Goal: Task Accomplishment & Management: Manage account settings

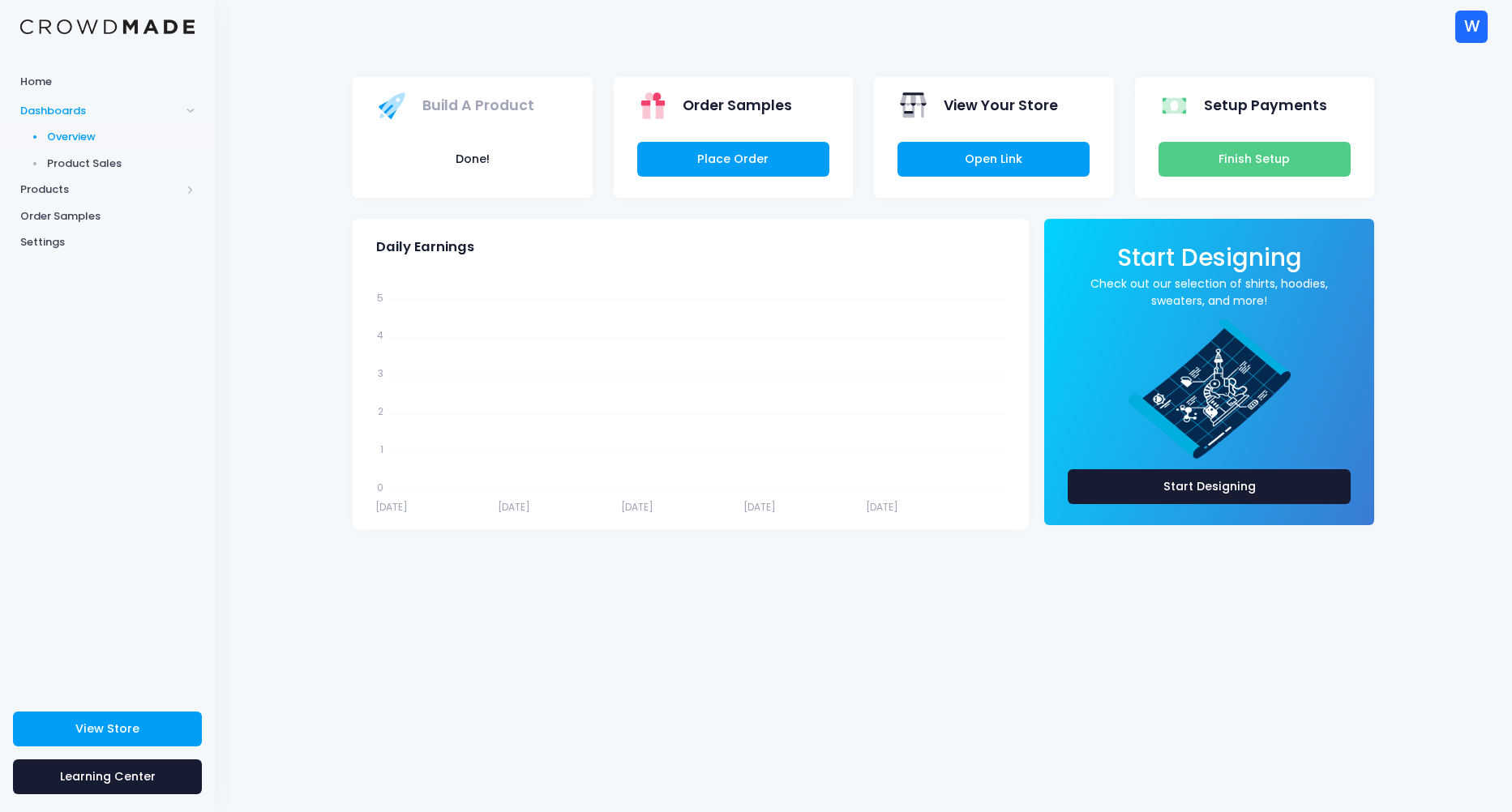
drag, startPoint x: 128, startPoint y: 157, endPoint x: 139, endPoint y: 154, distance: 11.4
click at [131, 156] on span "Product Sales" at bounding box center [121, 163] width 148 height 16
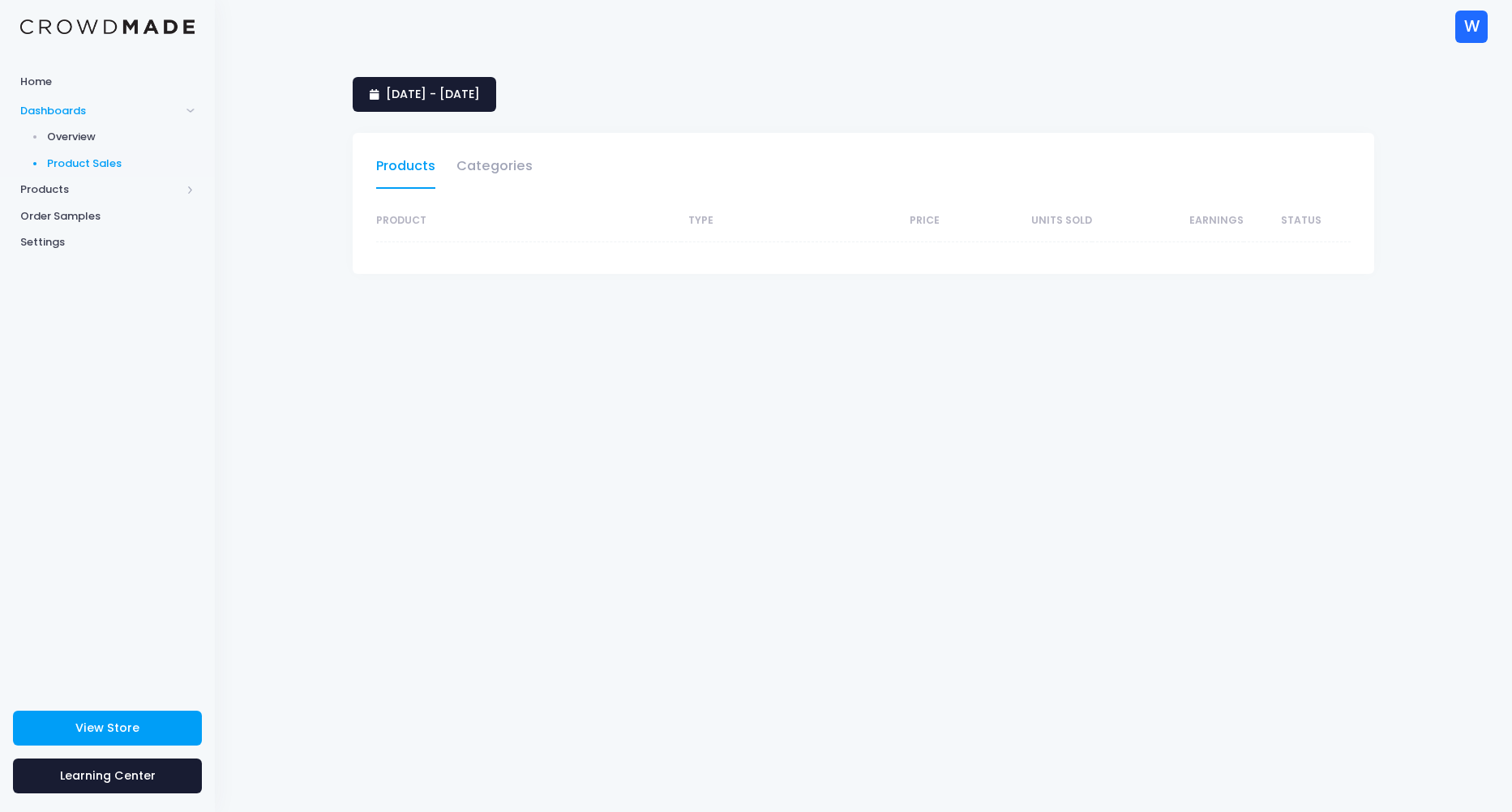
click at [98, 155] on span "Product Sales" at bounding box center [121, 163] width 148 height 16
select select "25"
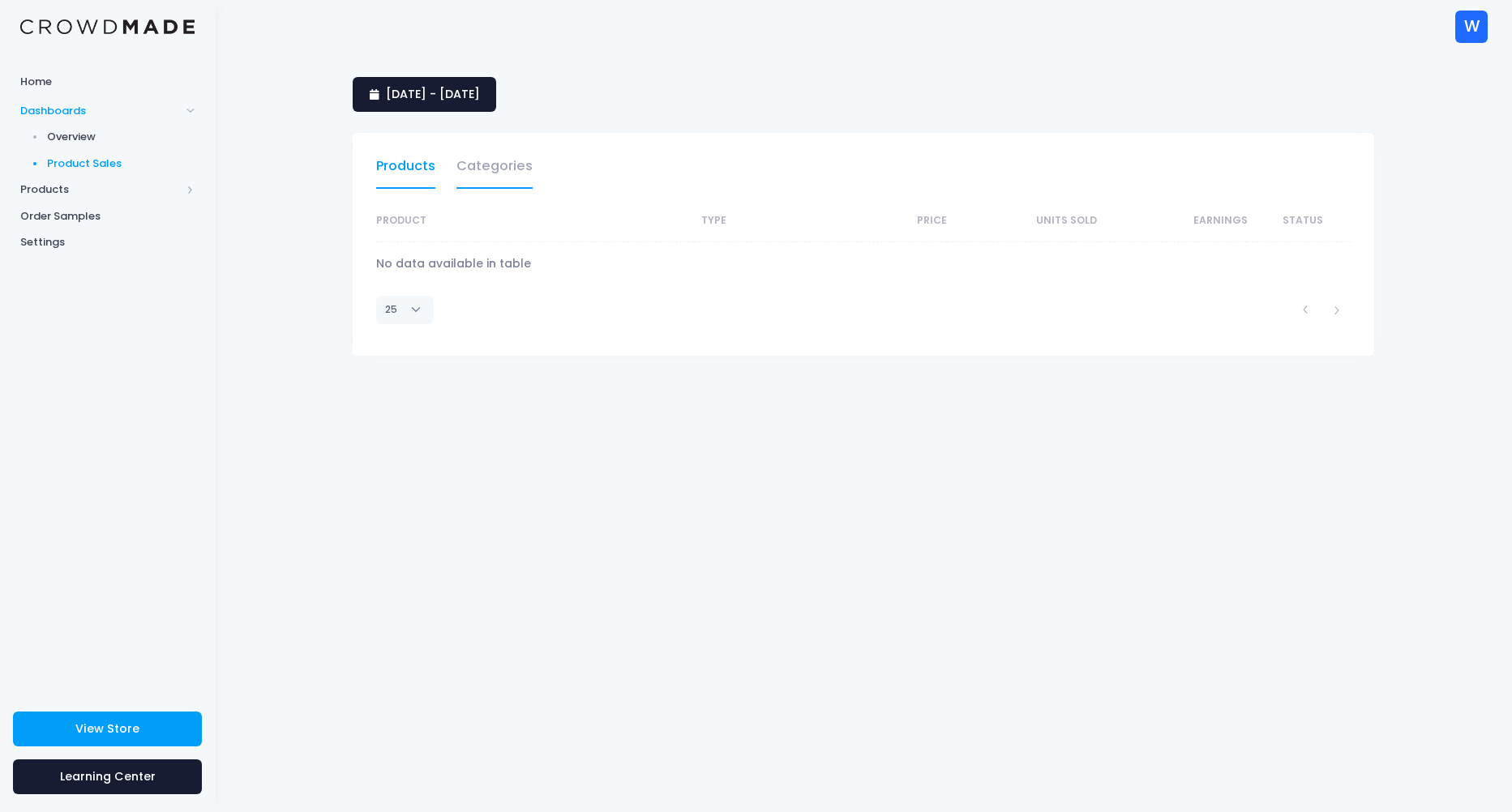
click at [489, 182] on link "Categories" at bounding box center [494, 170] width 76 height 37
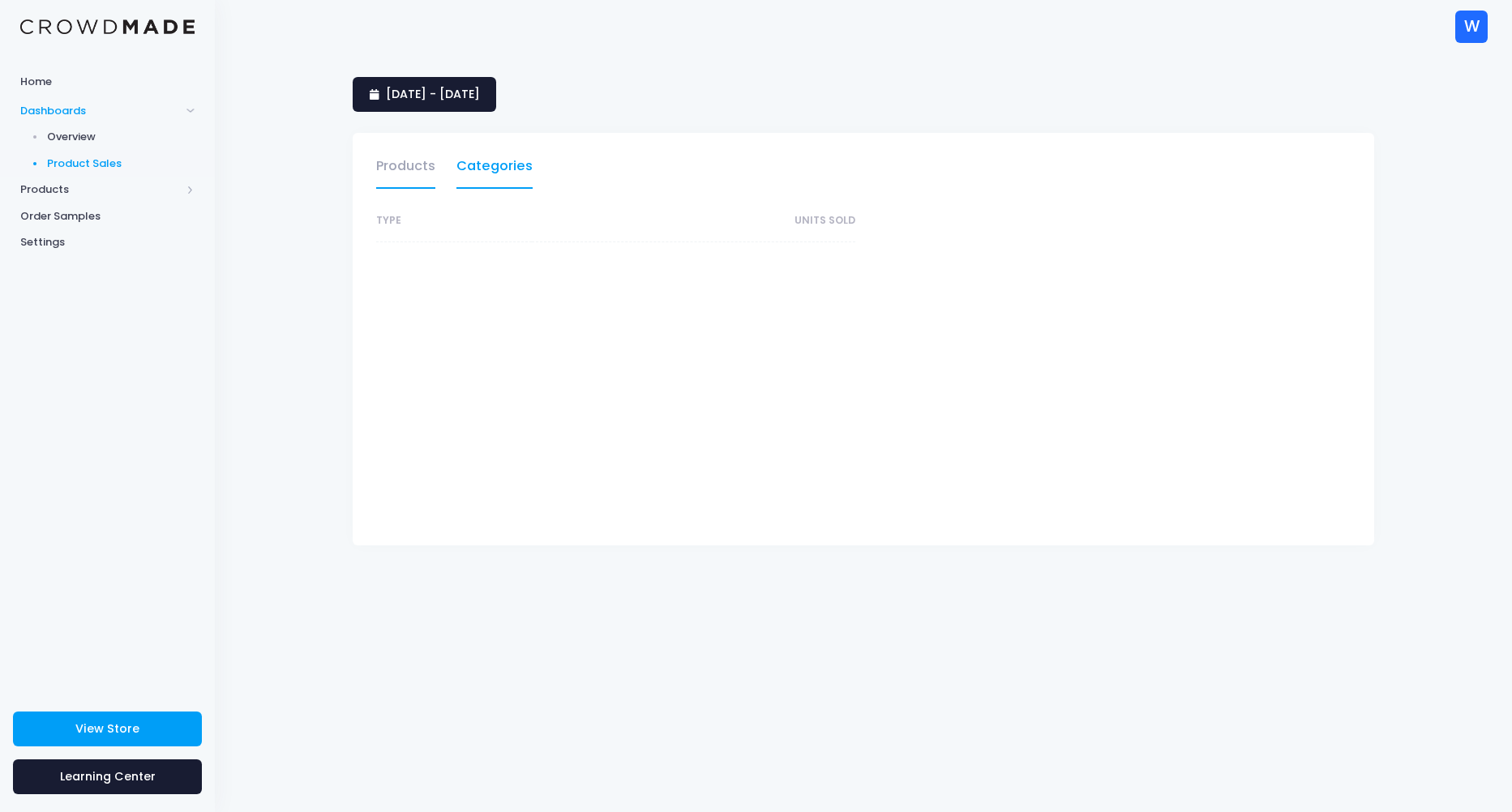
click at [421, 174] on link "Products" at bounding box center [406, 170] width 59 height 37
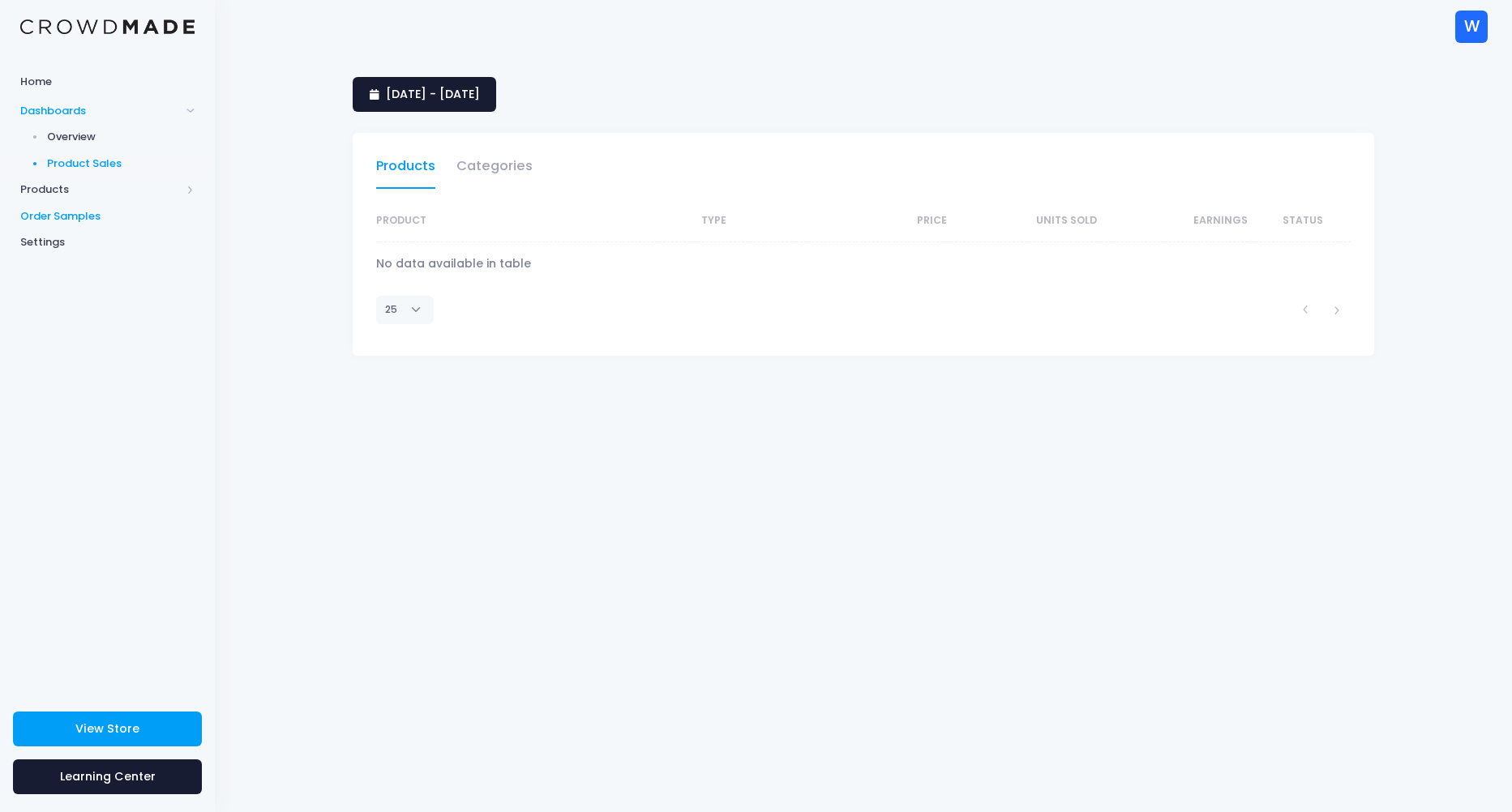
click at [70, 212] on span "Order Samples" at bounding box center [107, 216] width 174 height 16
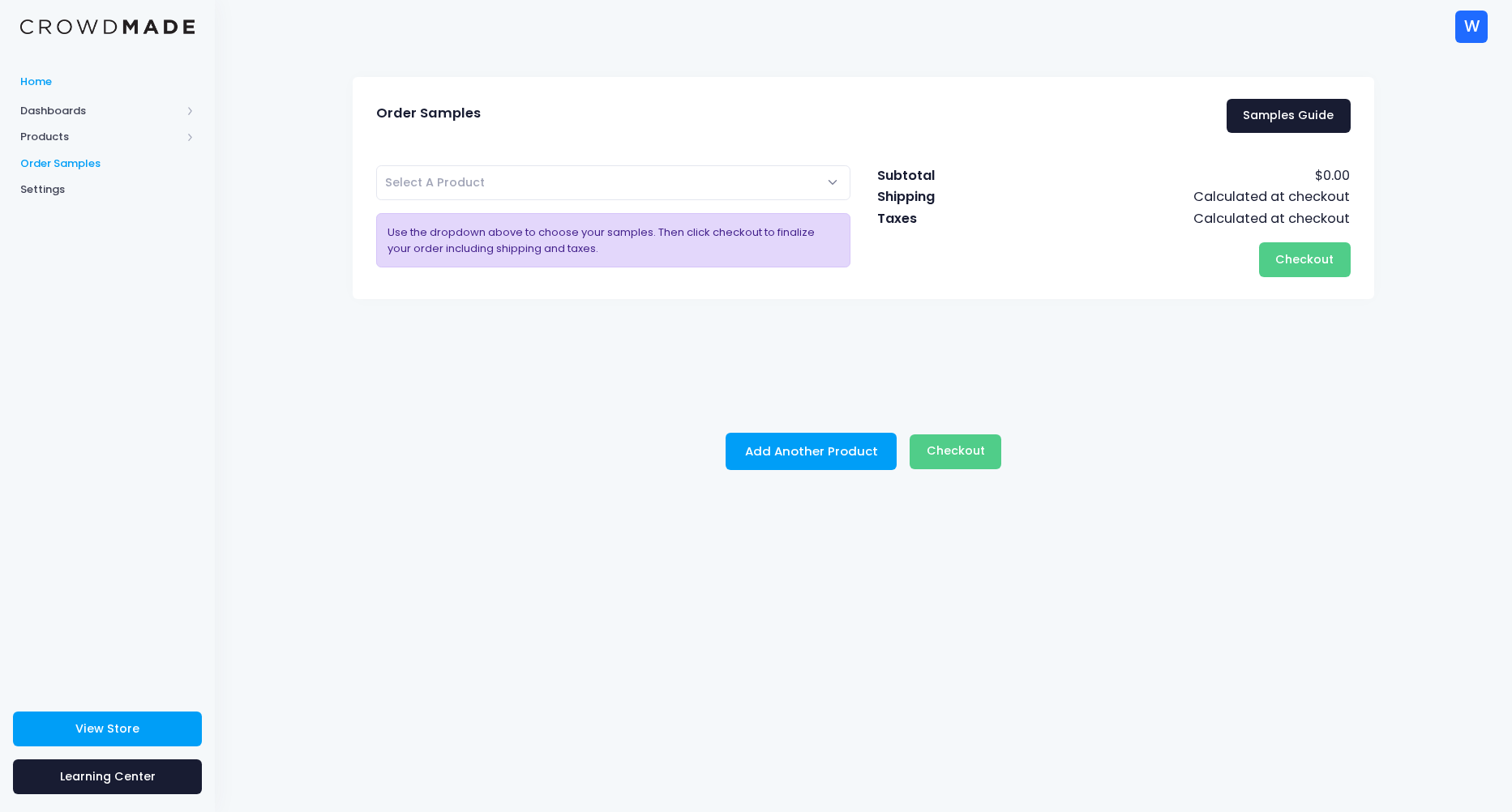
click at [73, 91] on link "Home" at bounding box center [107, 81] width 215 height 31
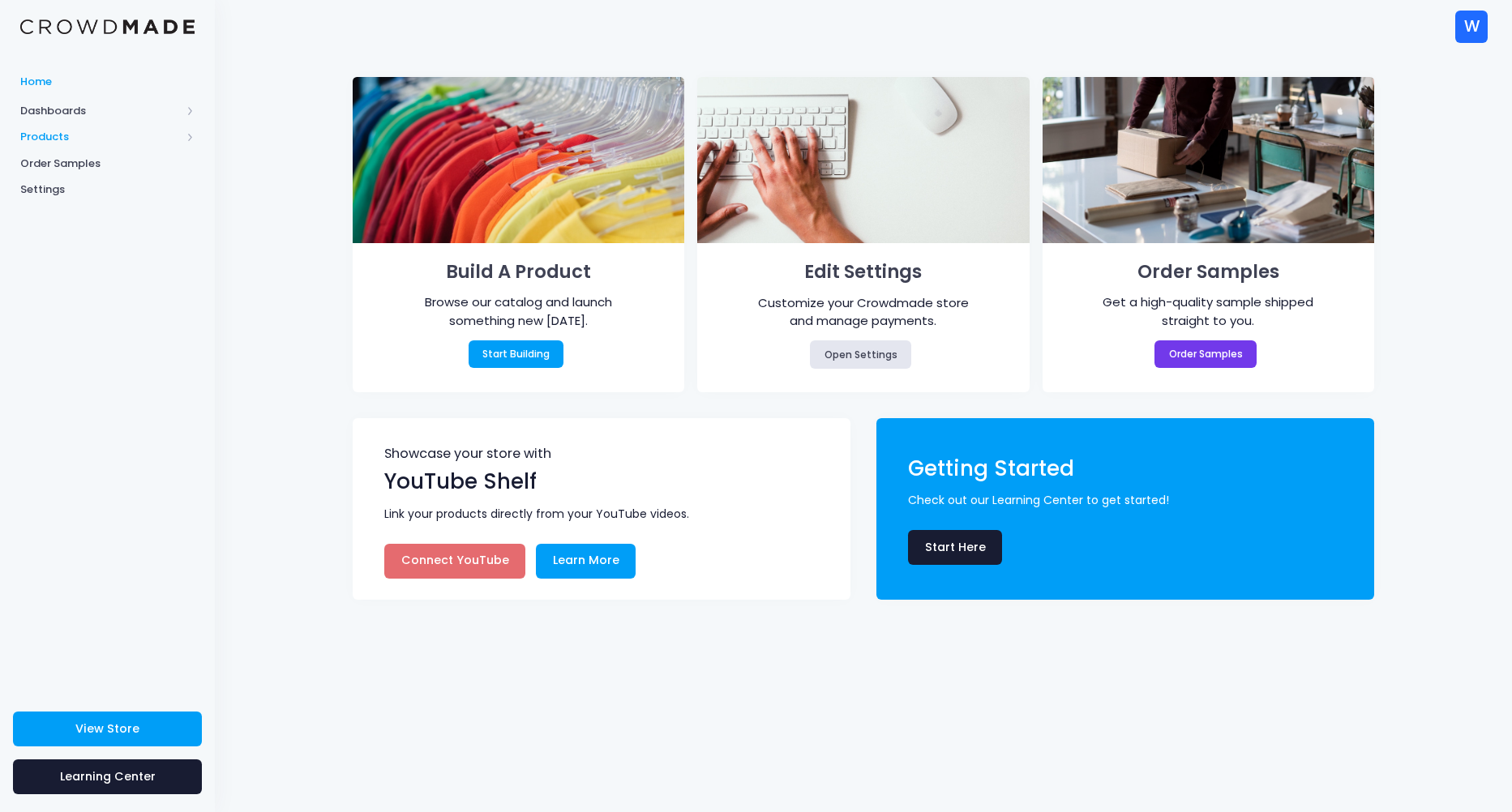
click at [69, 128] on span "Products" at bounding box center [107, 137] width 215 height 27
click at [114, 193] on span "Product Editor" at bounding box center [121, 189] width 148 height 16
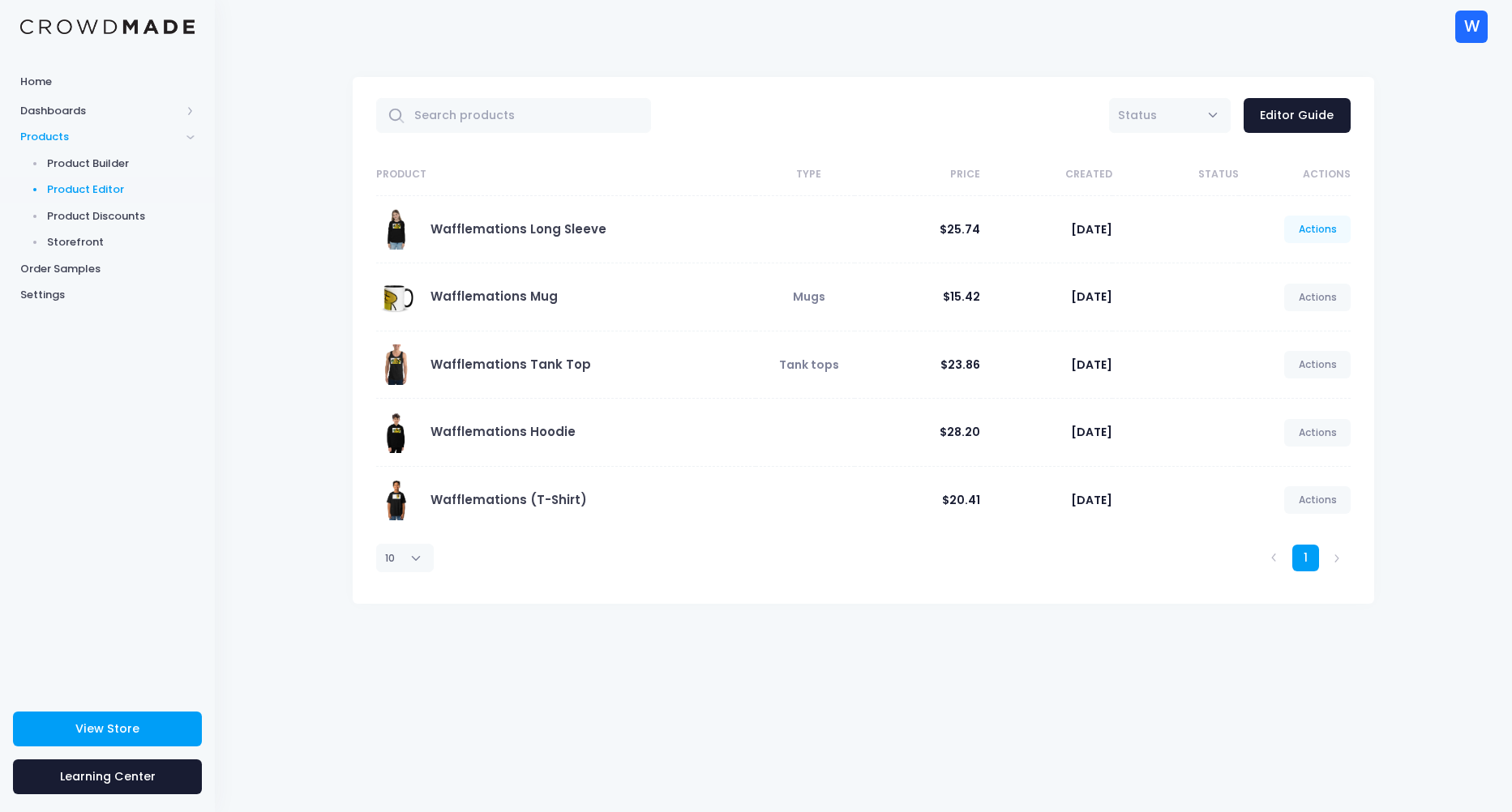
click at [1326, 242] on link "Actions" at bounding box center [1317, 228] width 66 height 27
click at [1304, 327] on link "Unpublish" at bounding box center [1300, 325] width 86 height 28
click at [1317, 300] on link "Actions" at bounding box center [1317, 297] width 66 height 27
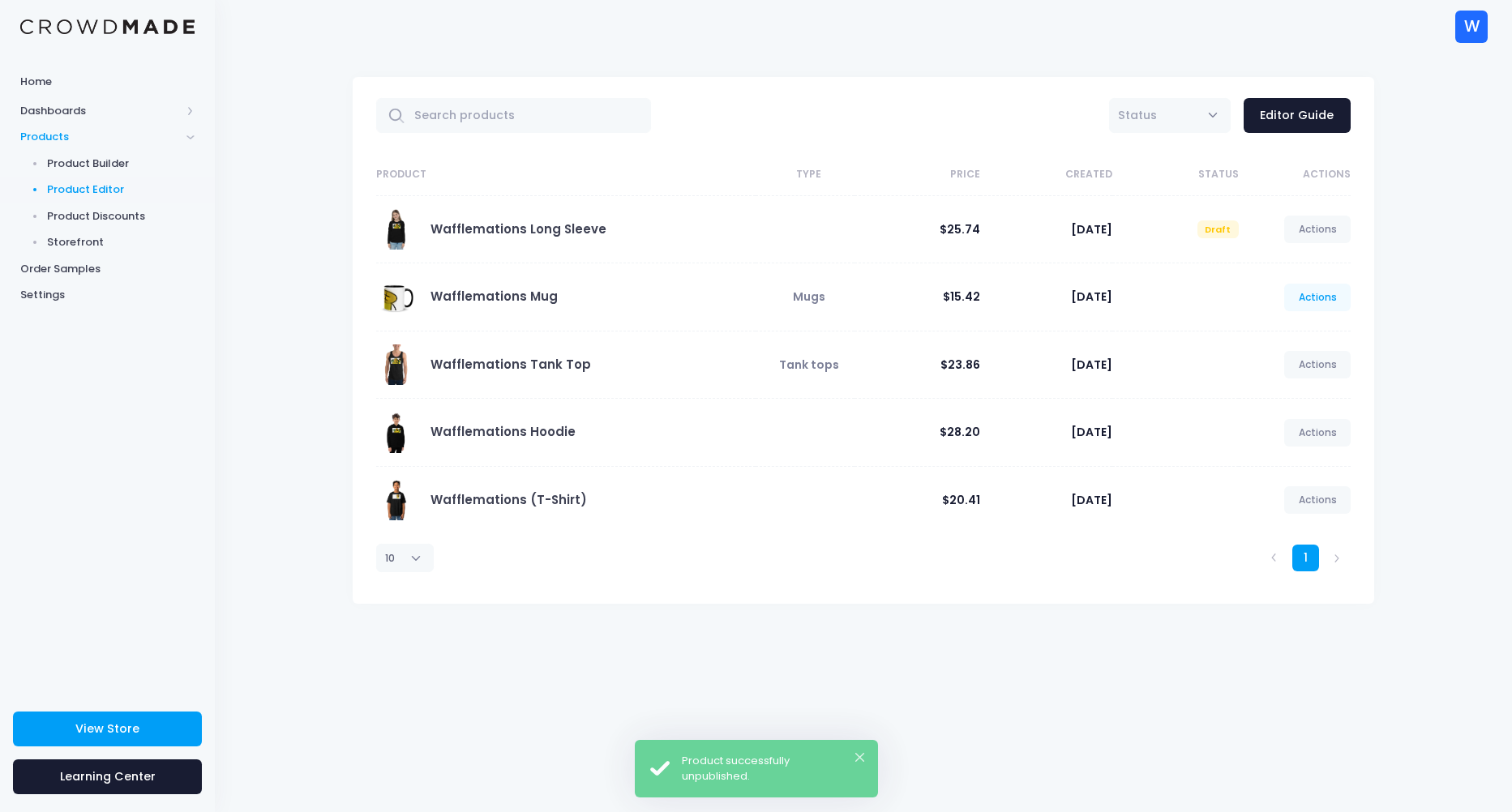
click at [1304, 293] on link "Actions" at bounding box center [1317, 297] width 66 height 27
click at [1300, 390] on link "Unpublish" at bounding box center [1300, 393] width 86 height 28
click at [1318, 360] on link "Actions" at bounding box center [1317, 364] width 66 height 27
click at [1304, 360] on link "Actions" at bounding box center [1317, 364] width 66 height 27
click at [1290, 459] on link "Unpublish" at bounding box center [1300, 460] width 86 height 28
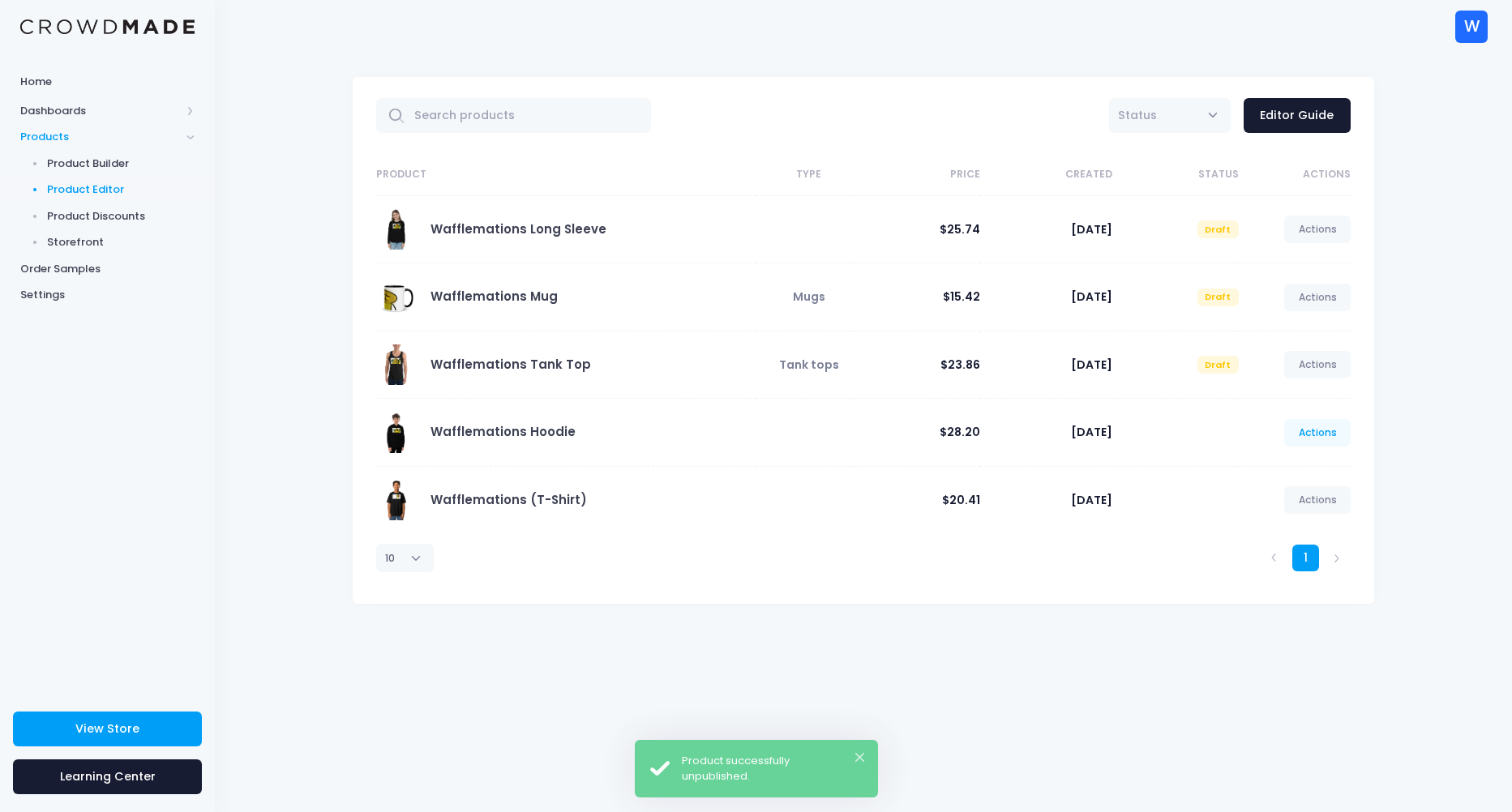
drag, startPoint x: 1322, startPoint y: 411, endPoint x: 1322, endPoint y: 425, distance: 14.0
click at [1322, 422] on td "Actions Edit View Unpublish" at bounding box center [1295, 433] width 112 height 68
click at [1324, 433] on link "Actions" at bounding box center [1317, 432] width 66 height 27
click at [1276, 529] on link "Unpublish" at bounding box center [1300, 529] width 86 height 28
click at [1313, 299] on link "Actions" at bounding box center [1317, 297] width 66 height 27
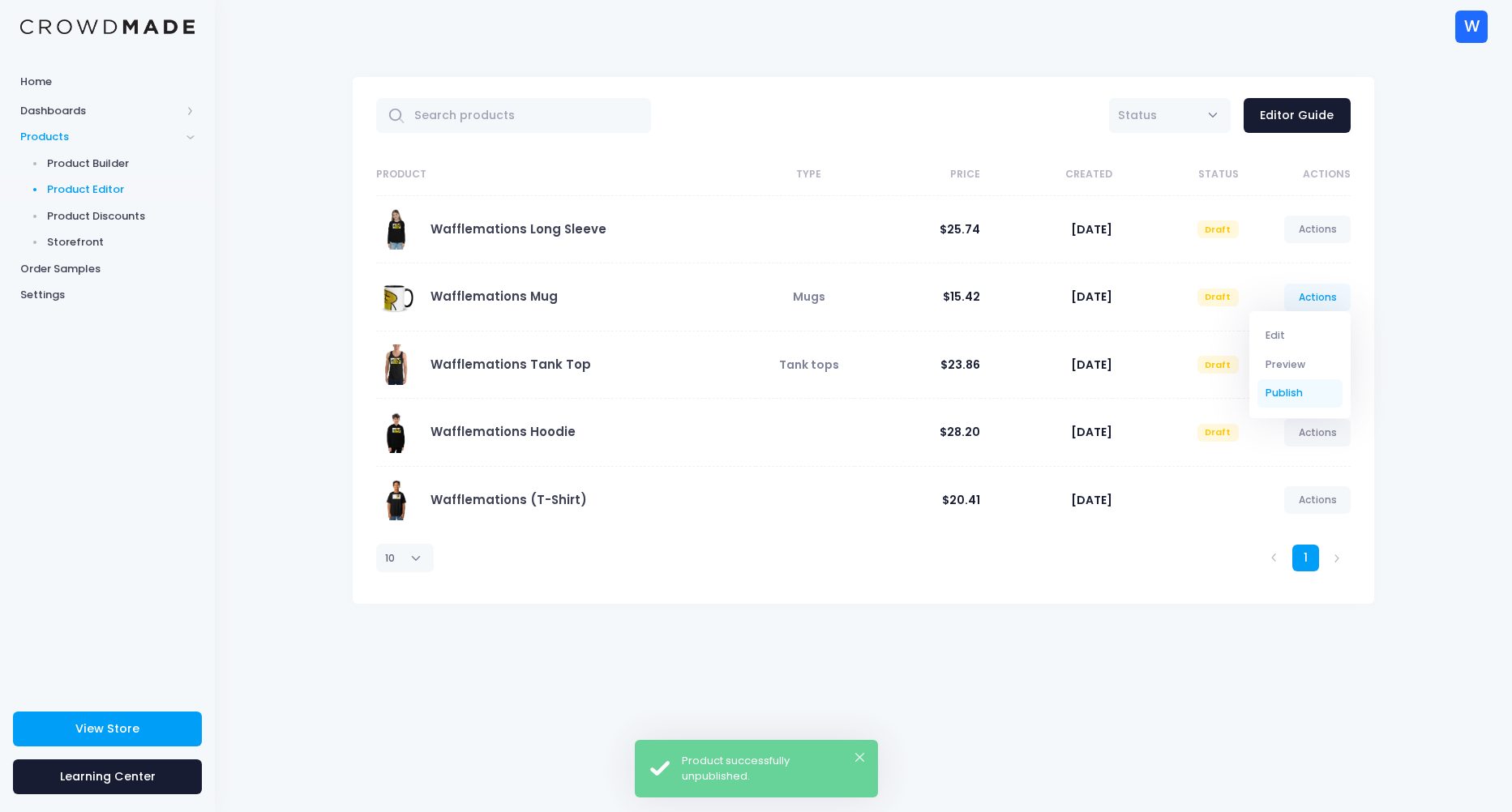
click at [1311, 402] on link "Publish" at bounding box center [1300, 393] width 86 height 28
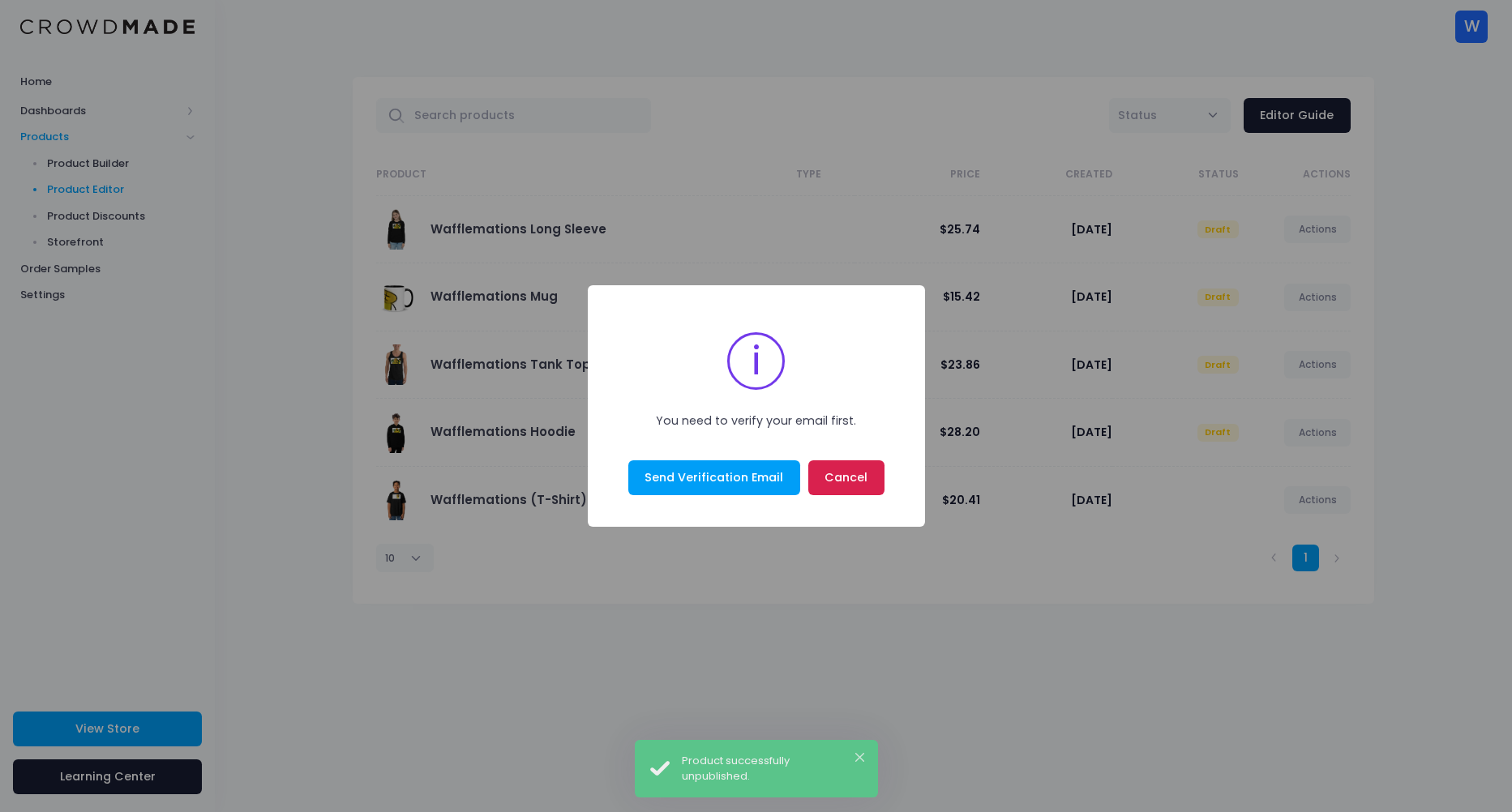
click at [827, 478] on button "Cancel" at bounding box center [846, 478] width 76 height 35
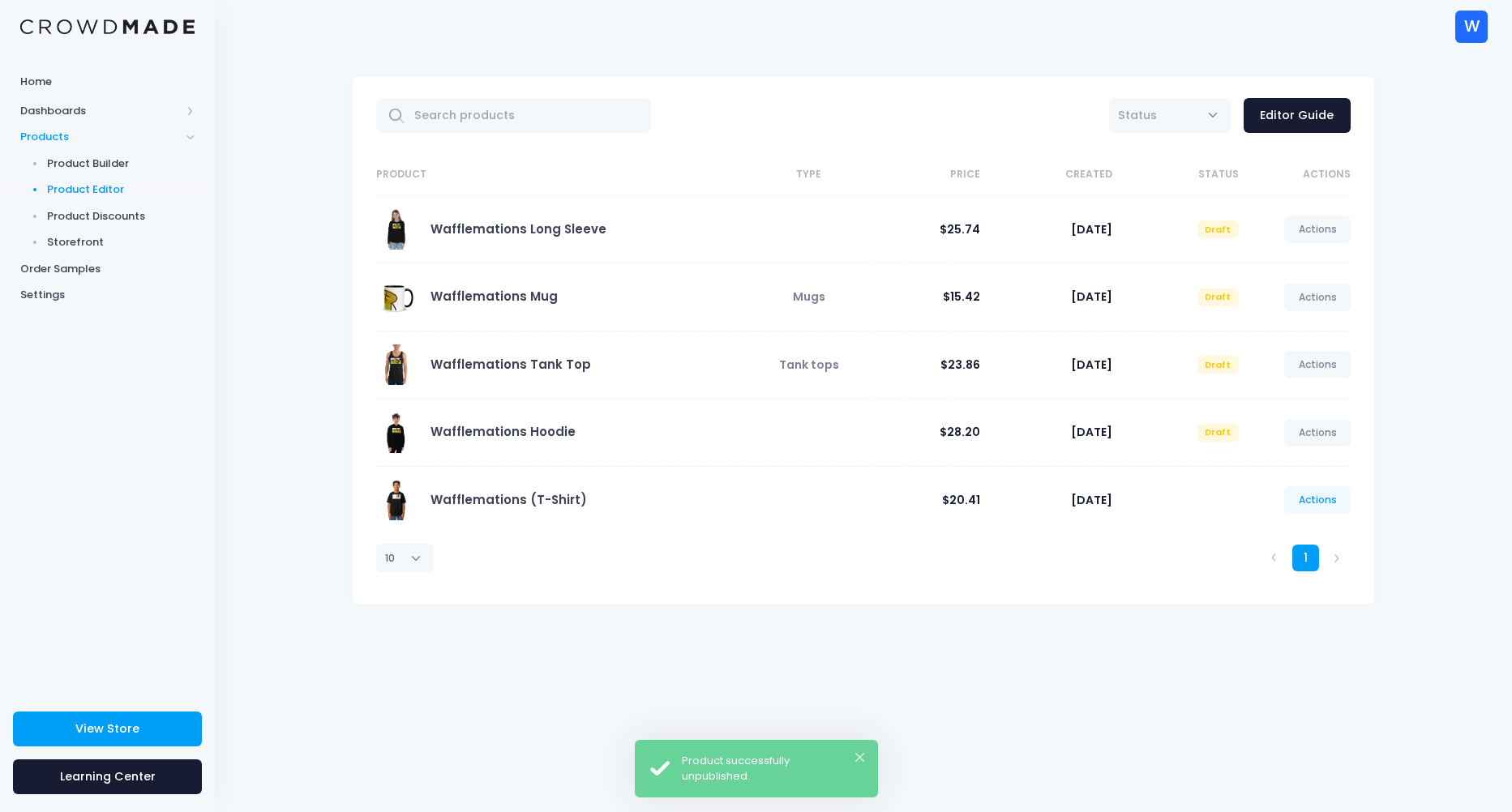
click at [1332, 496] on link "Actions" at bounding box center [1317, 499] width 66 height 27
click at [1273, 611] on div "Edit View Unpublish" at bounding box center [1300, 567] width 101 height 107
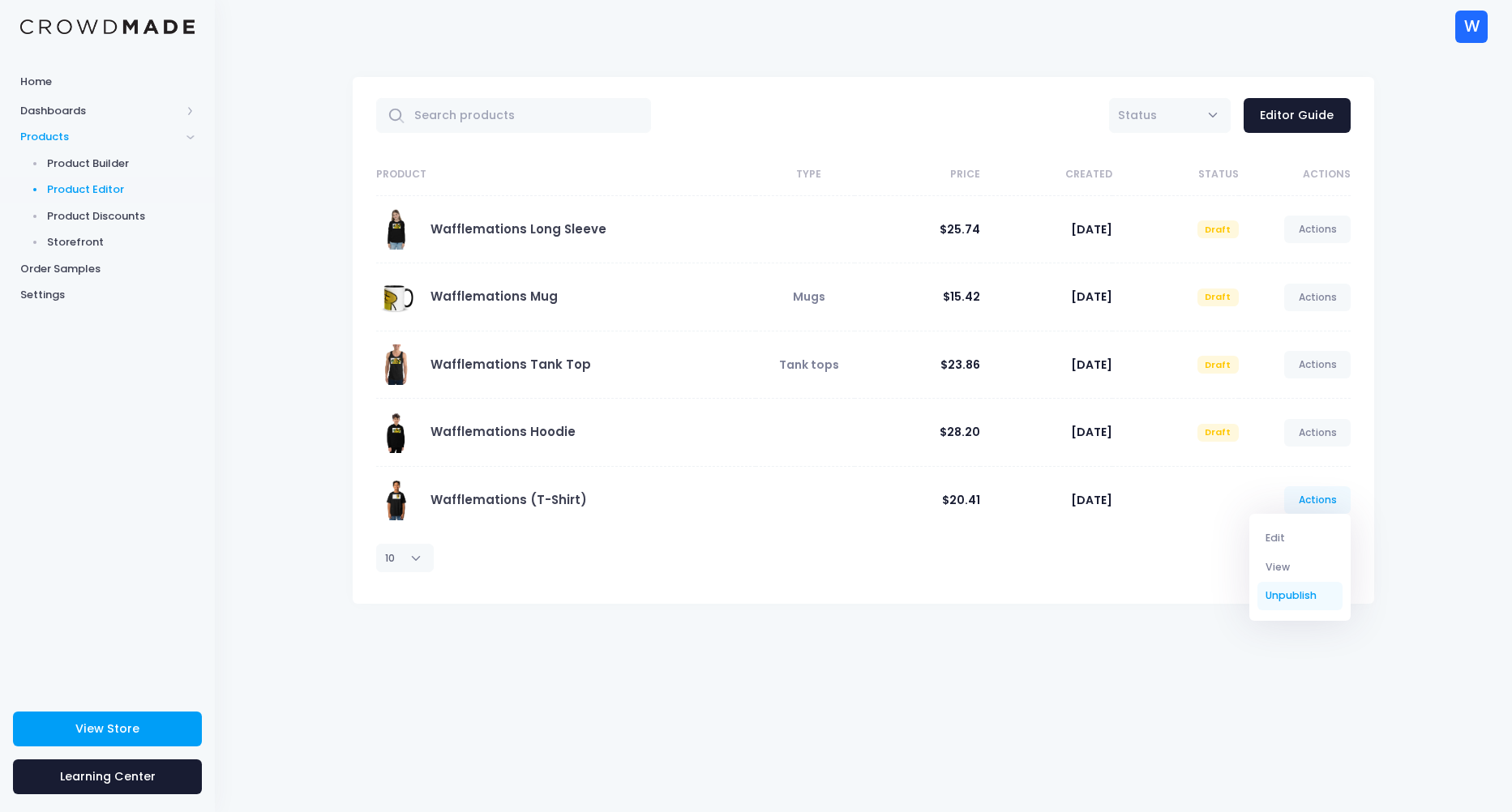
click at [1263, 601] on link "Unpublish" at bounding box center [1300, 596] width 86 height 28
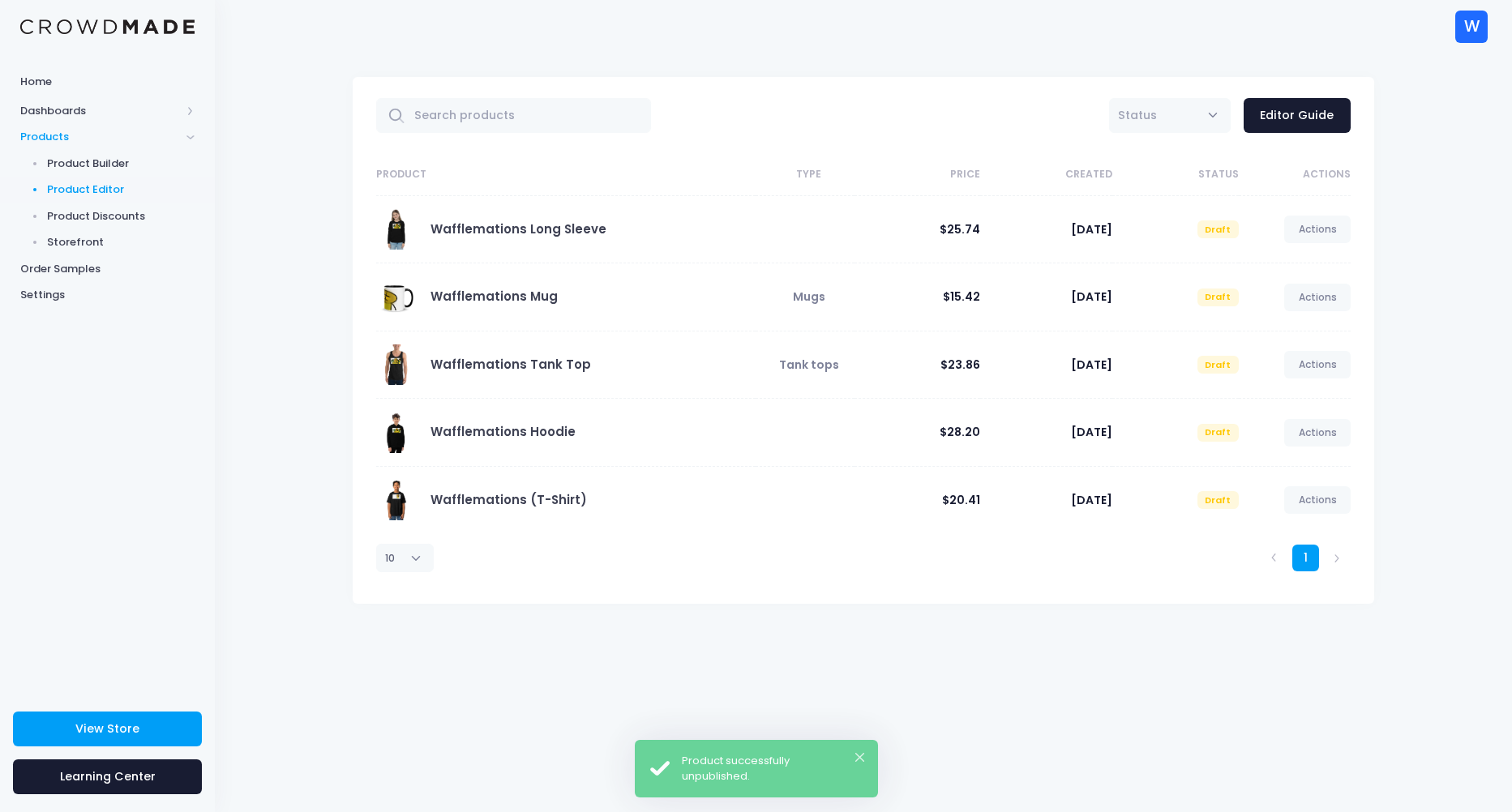
click at [1331, 560] on li at bounding box center [1337, 558] width 27 height 27
click at [98, 157] on span "Product Builder" at bounding box center [121, 163] width 148 height 16
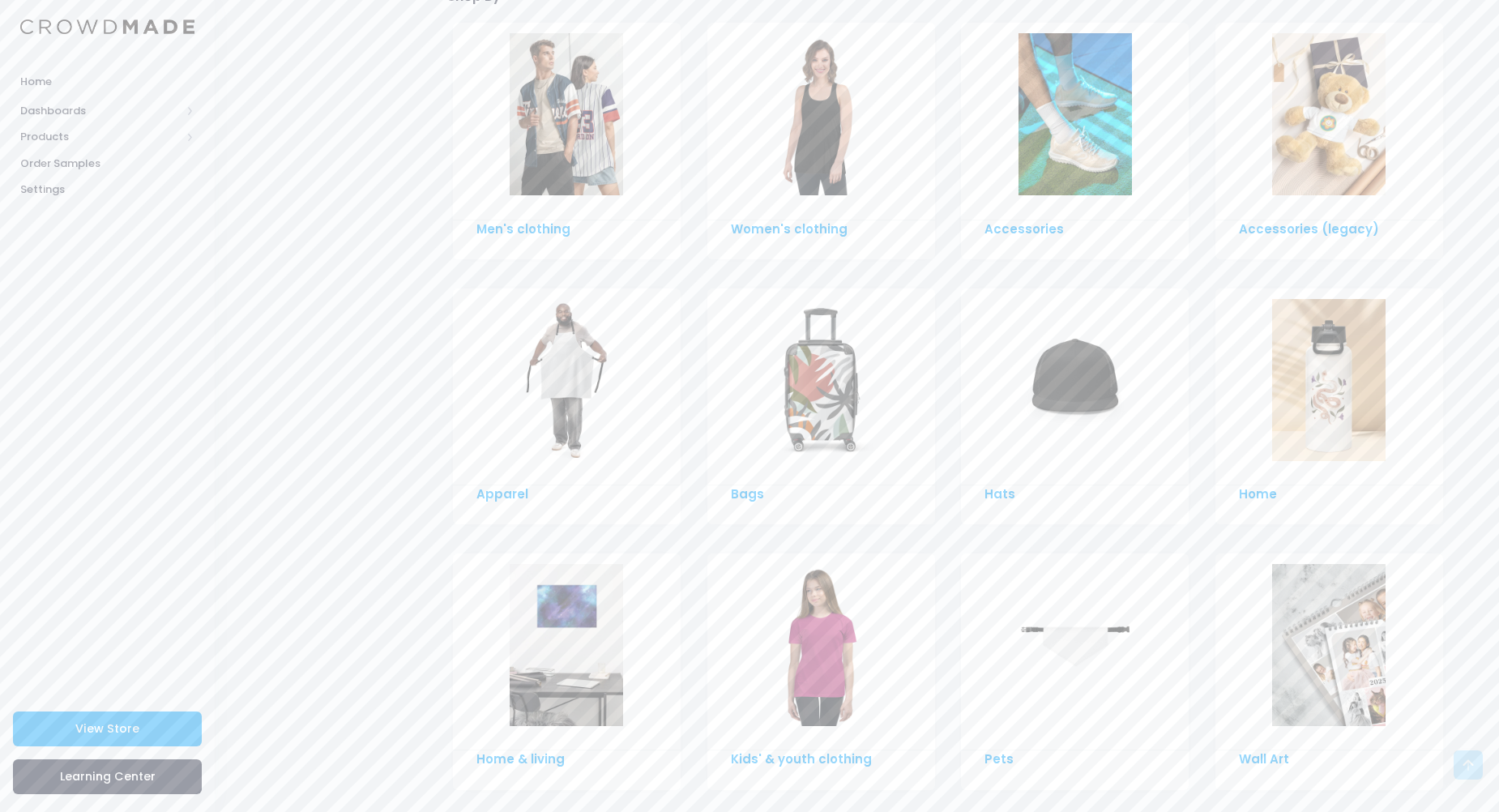
scroll to position [908, 0]
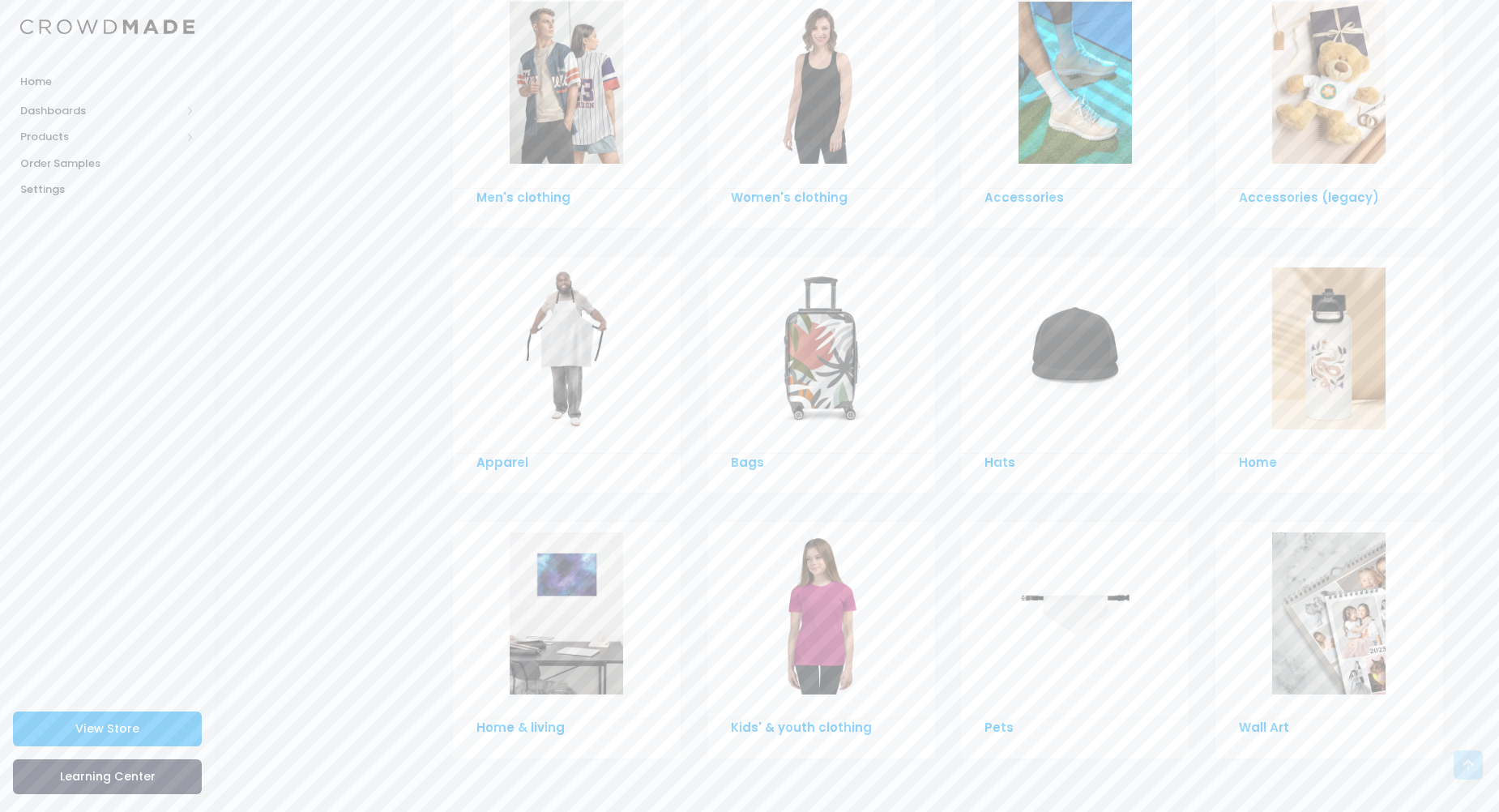
click at [821, 629] on img at bounding box center [821, 613] width 114 height 162
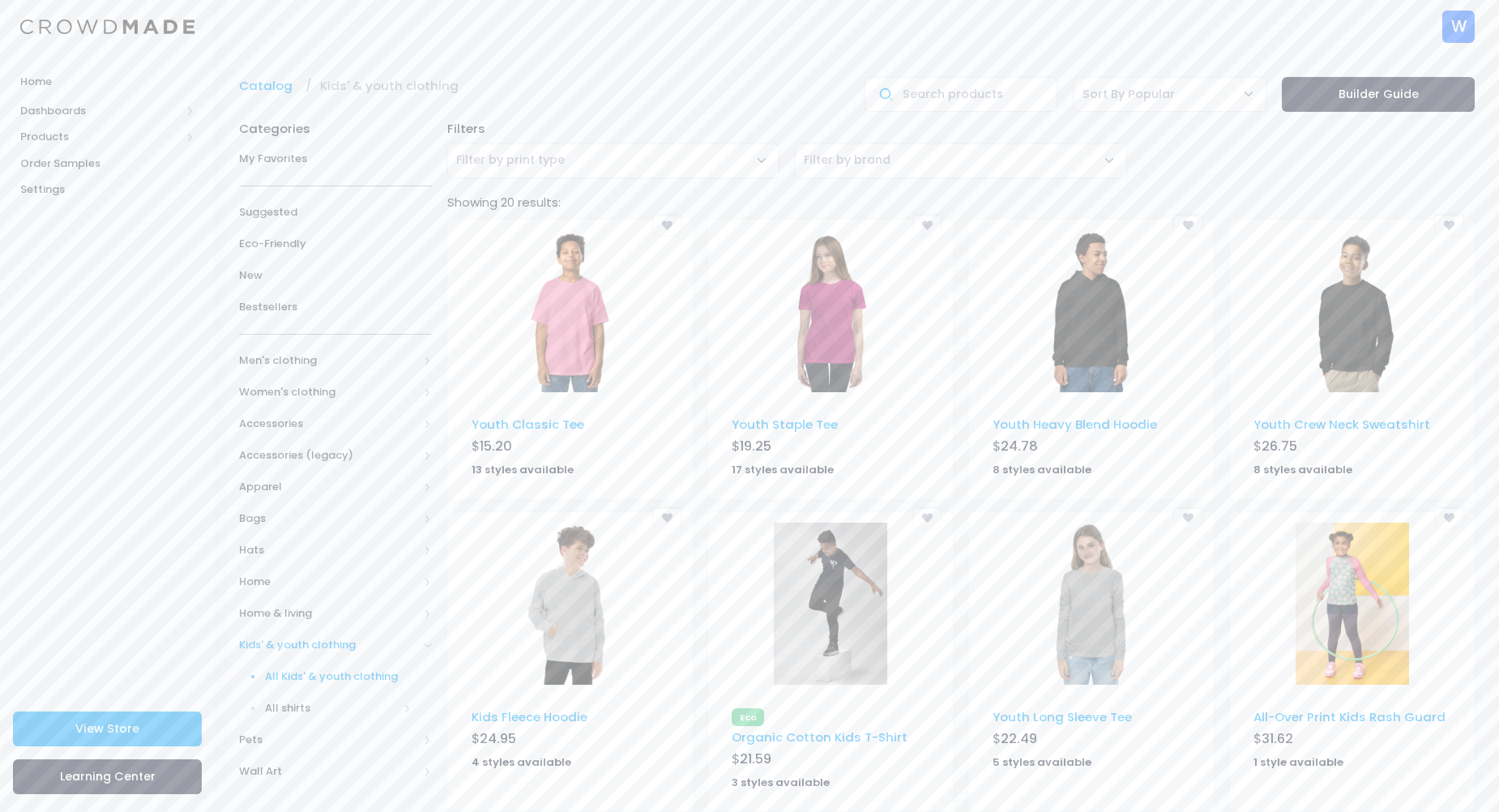
click at [618, 313] on img at bounding box center [570, 311] width 114 height 162
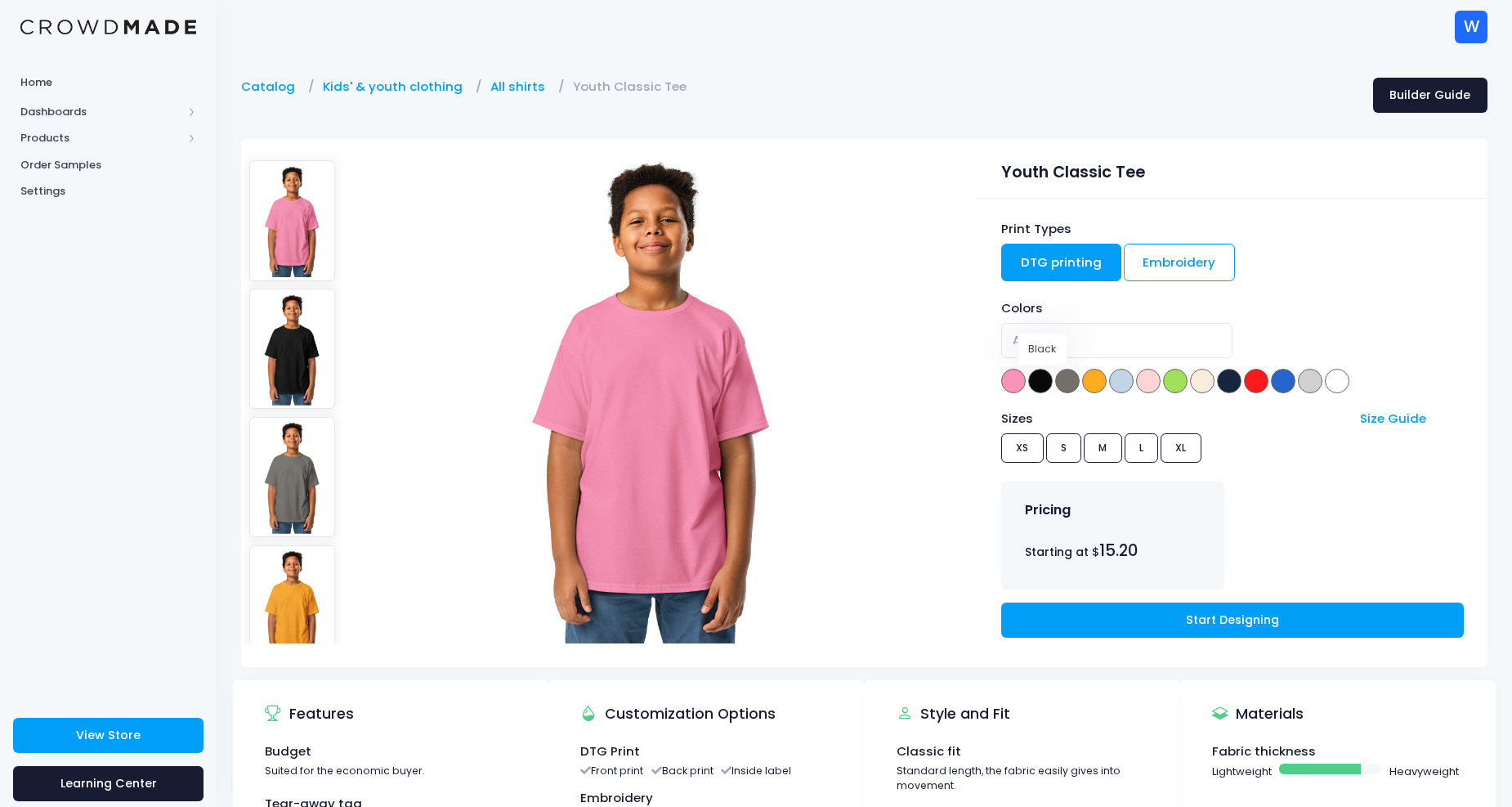
click at [1040, 386] on span at bounding box center [1041, 382] width 25 height 25
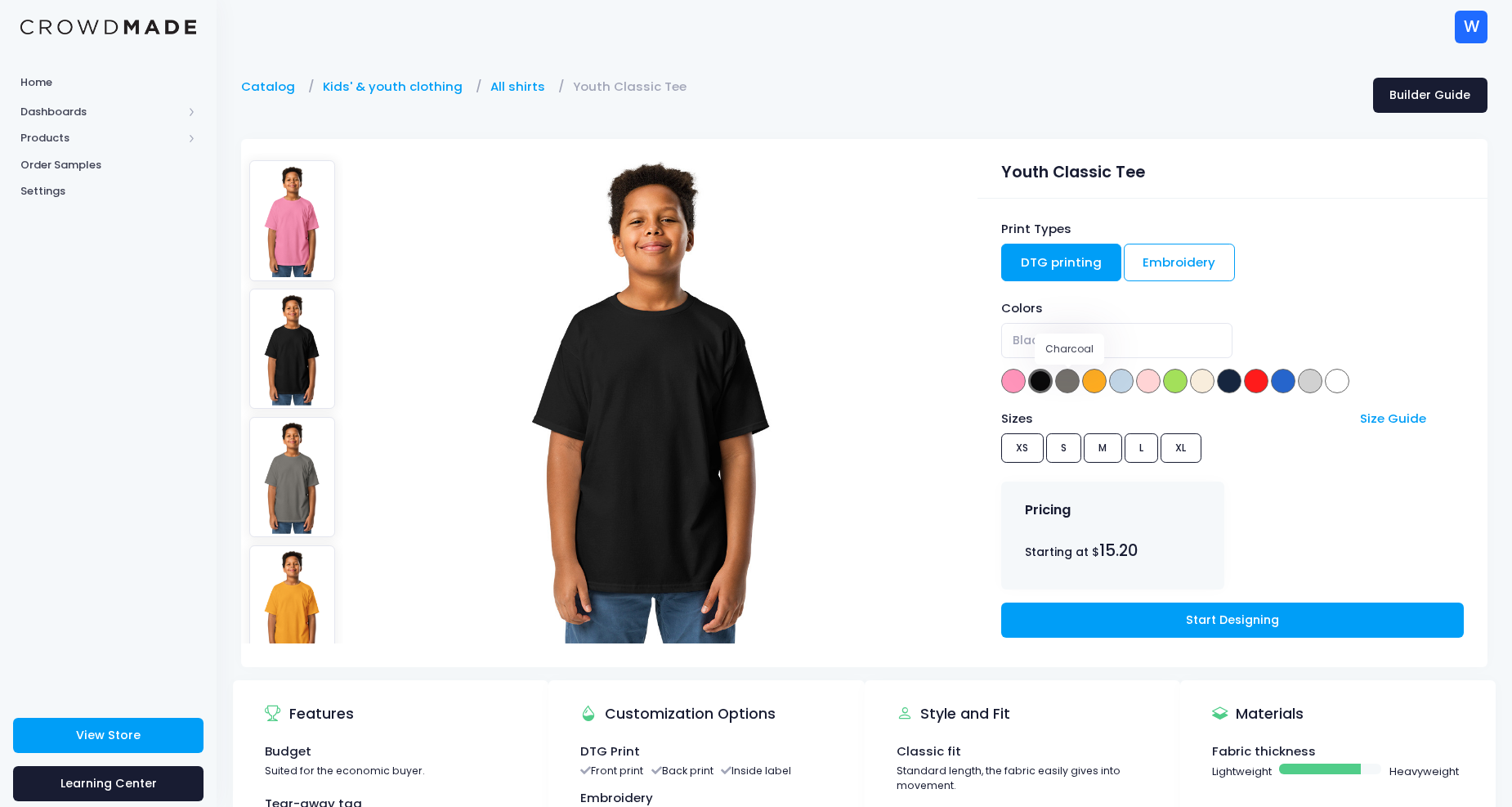
click at [1071, 384] on span at bounding box center [1068, 382] width 25 height 25
select select "Charcoal"
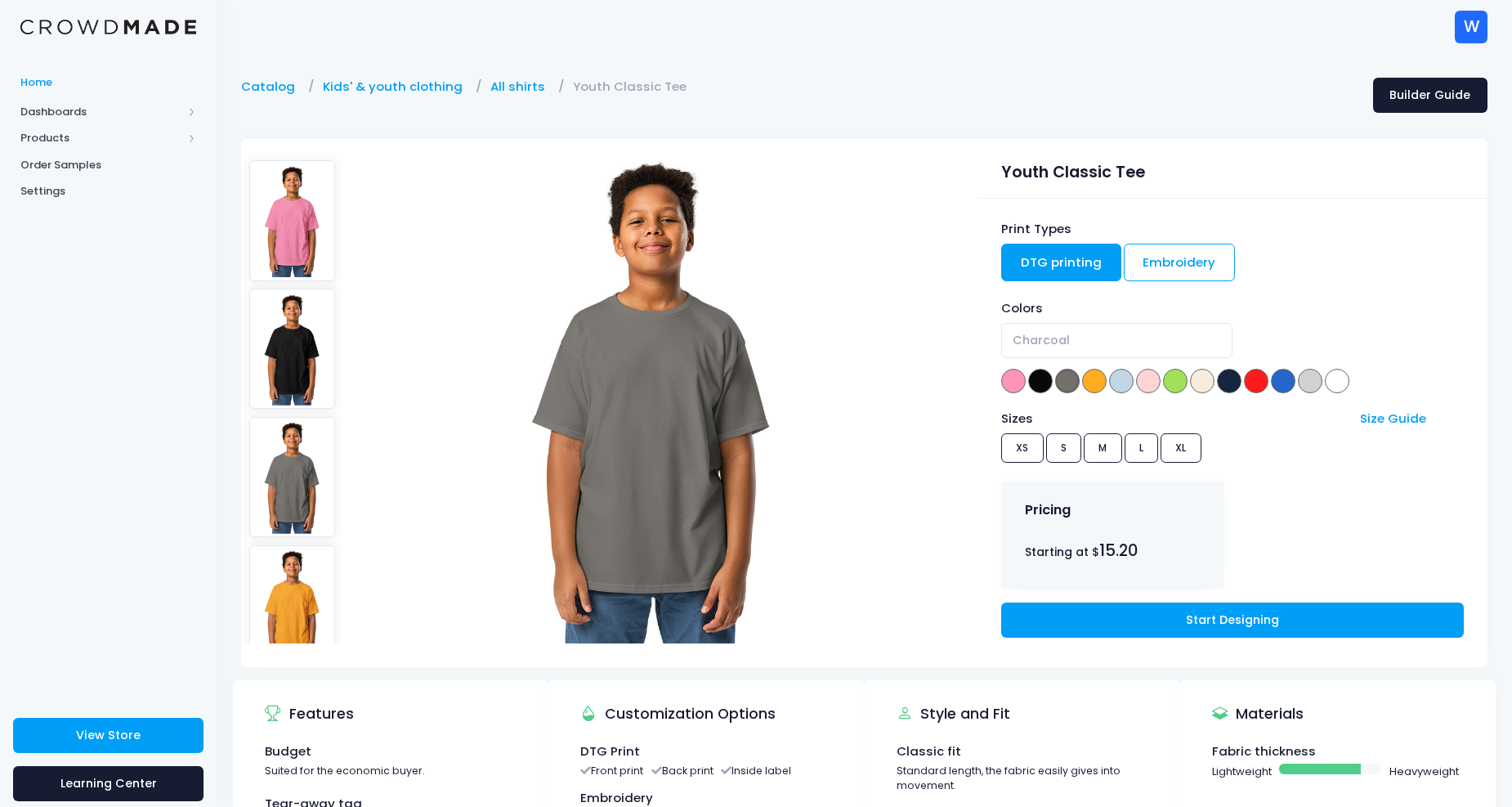
click at [59, 69] on link "Home" at bounding box center [108, 81] width 217 height 32
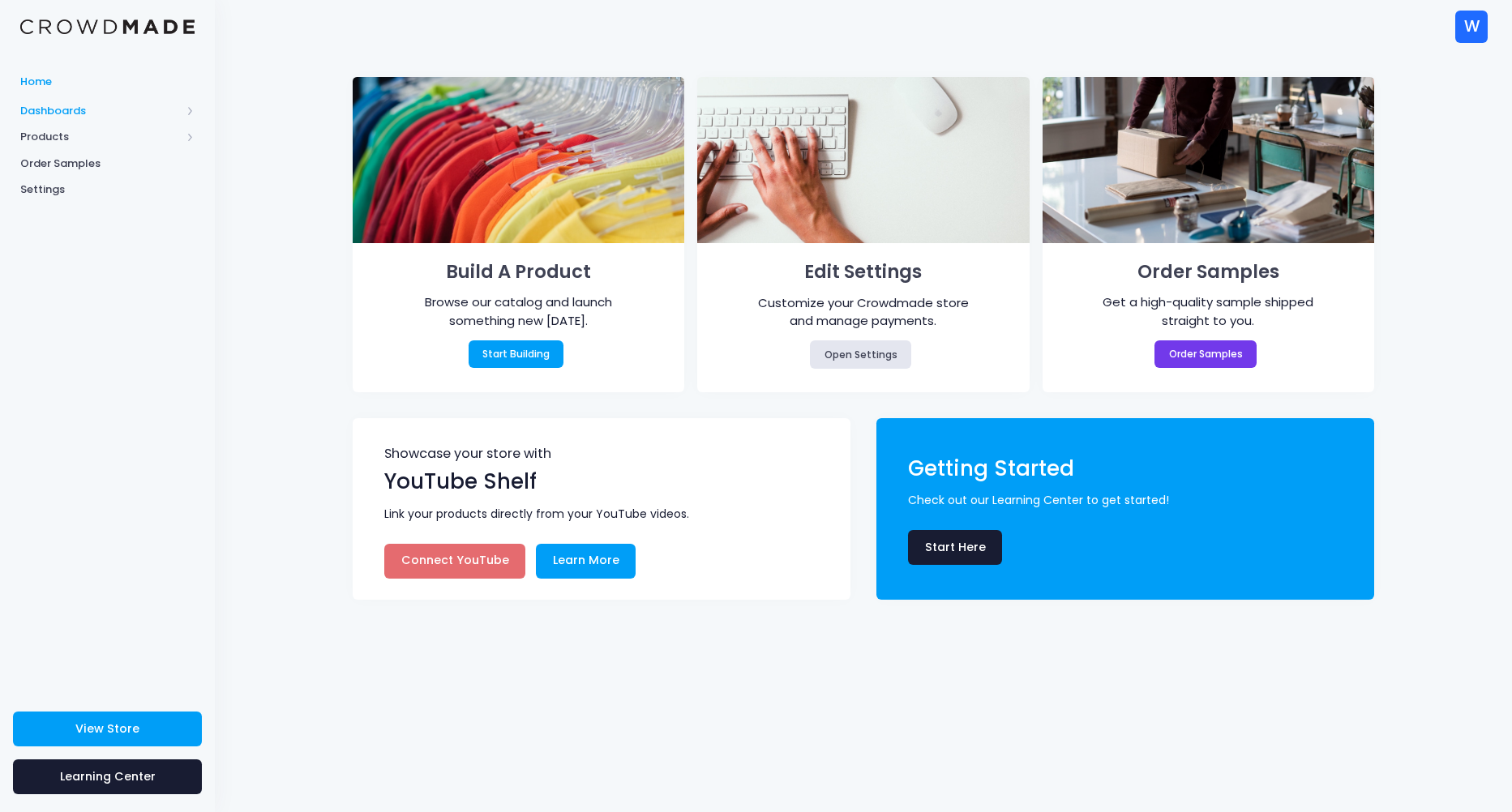
click at [64, 103] on span "Dashboards" at bounding box center [100, 111] width 160 height 16
click at [73, 137] on span "Overview" at bounding box center [121, 136] width 148 height 16
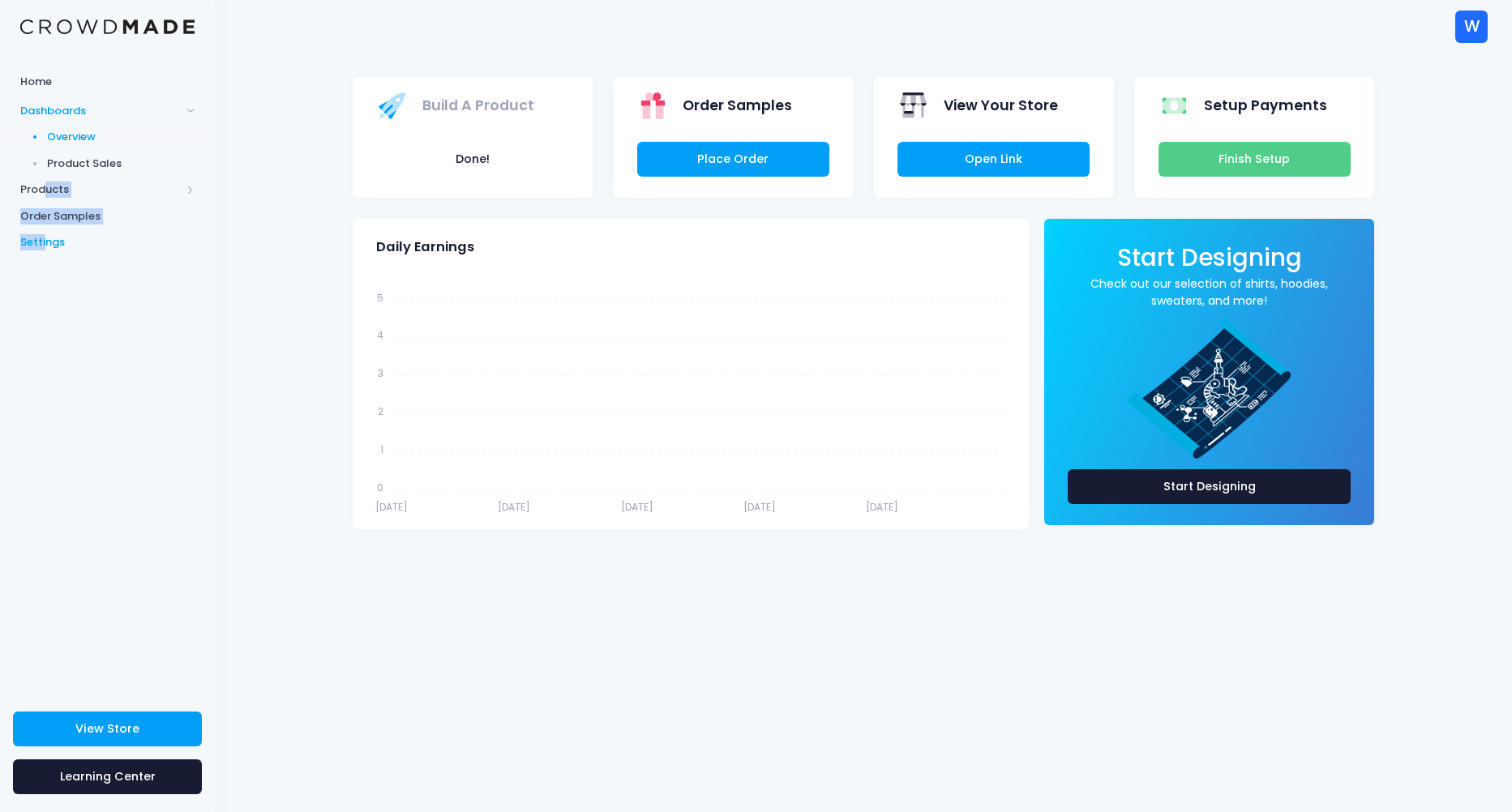
drag, startPoint x: 42, startPoint y: 193, endPoint x: 45, endPoint y: 232, distance: 39.1
click at [45, 232] on div "Home Dashboards Overview Product Sales Products Product Builder Product Editor …" at bounding box center [107, 160] width 215 height 189
drag, startPoint x: 45, startPoint y: 232, endPoint x: 169, endPoint y: 226, distance: 124.1
click at [169, 226] on link "Order Samples" at bounding box center [107, 216] width 215 height 27
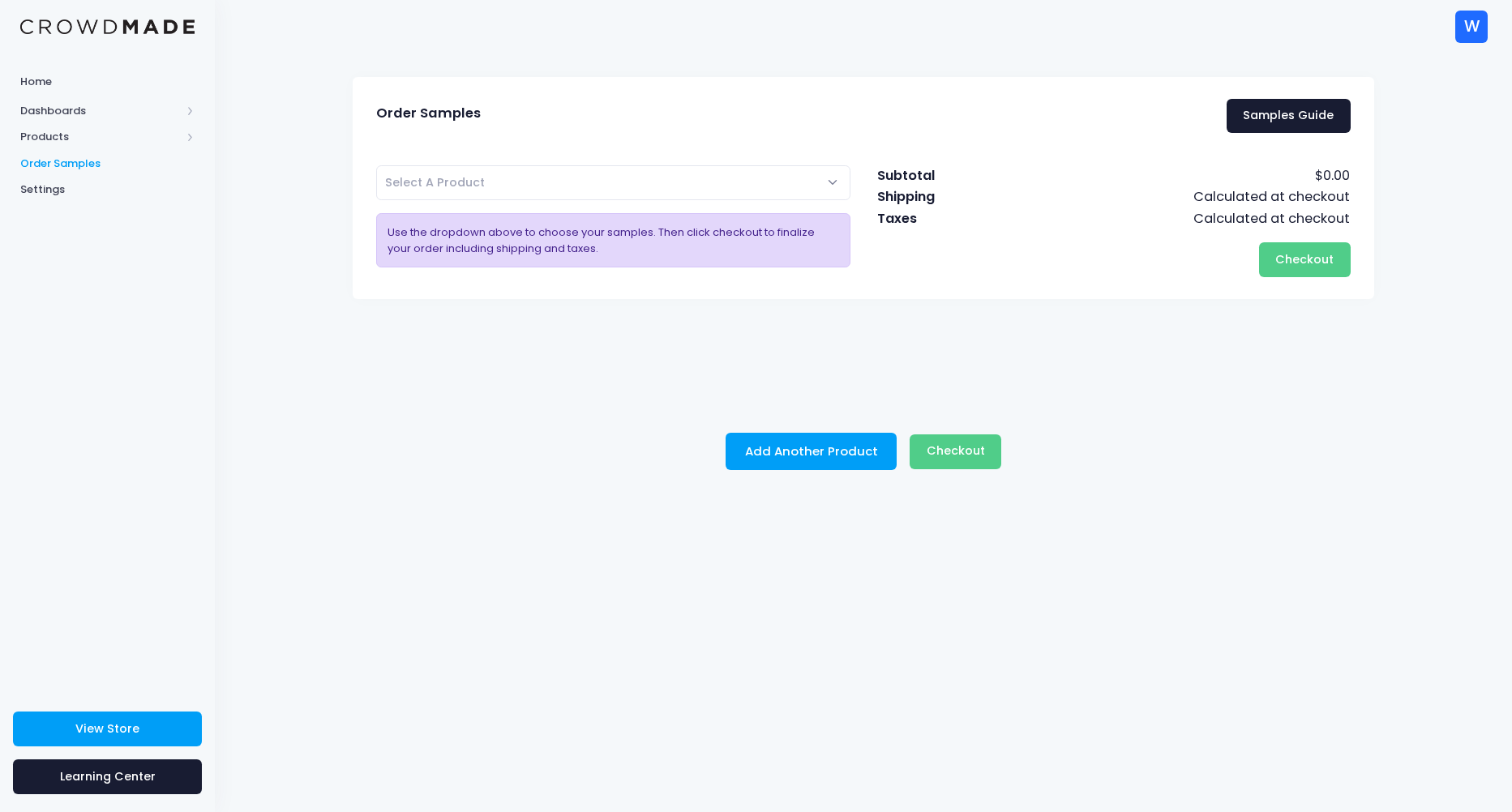
click at [136, 728] on span "View Store" at bounding box center [108, 728] width 64 height 16
click at [82, 168] on span "Order Samples" at bounding box center [107, 163] width 174 height 16
click at [92, 205] on div "Home Dashboards Overview Product Sales Products Product Builder Product Editor …" at bounding box center [107, 374] width 215 height 619
click at [87, 181] on link "Settings" at bounding box center [107, 189] width 215 height 27
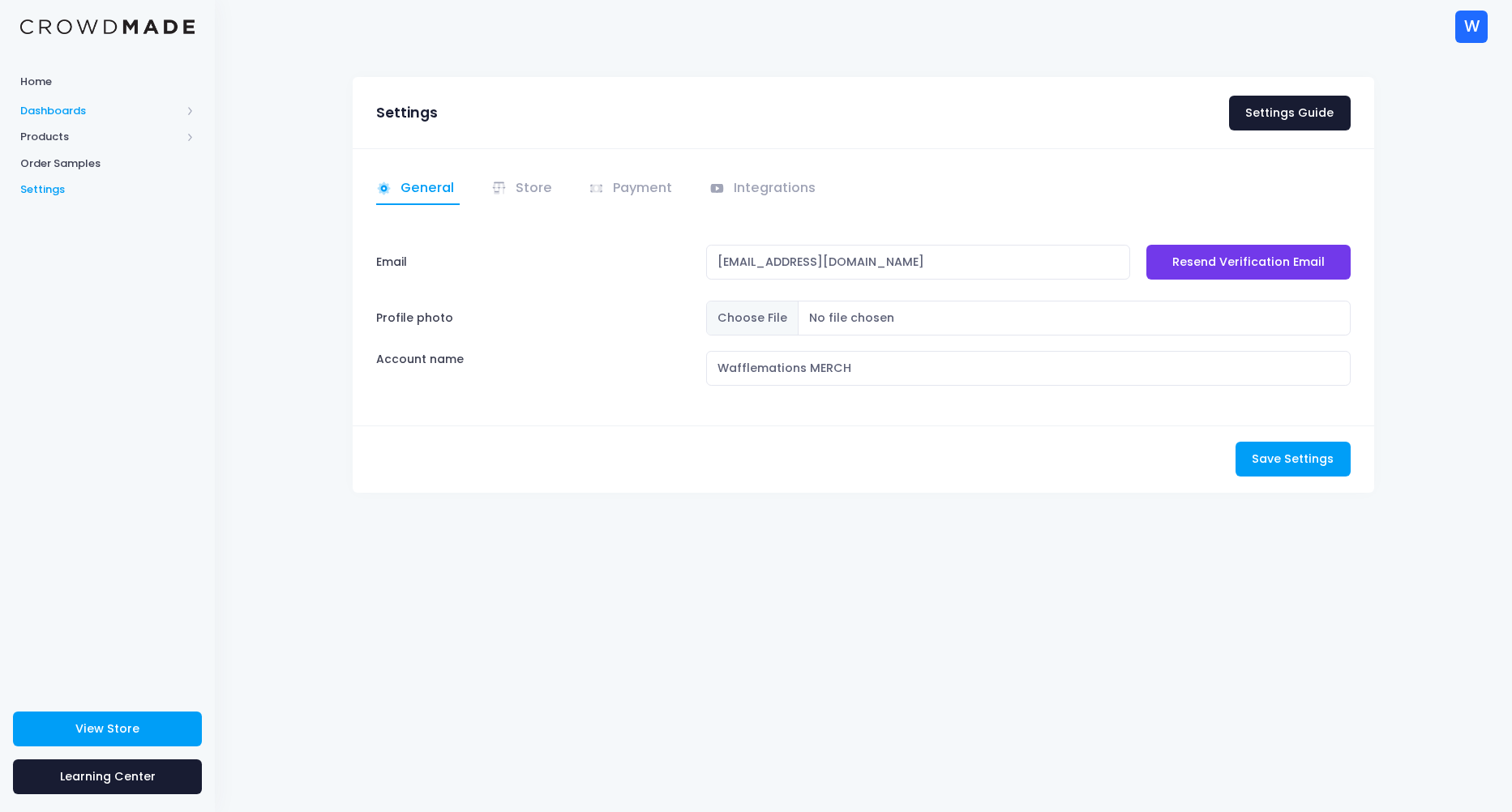
click at [85, 119] on span "Dashboards" at bounding box center [107, 111] width 215 height 27
click at [85, 137] on span "Overview" at bounding box center [121, 136] width 148 height 16
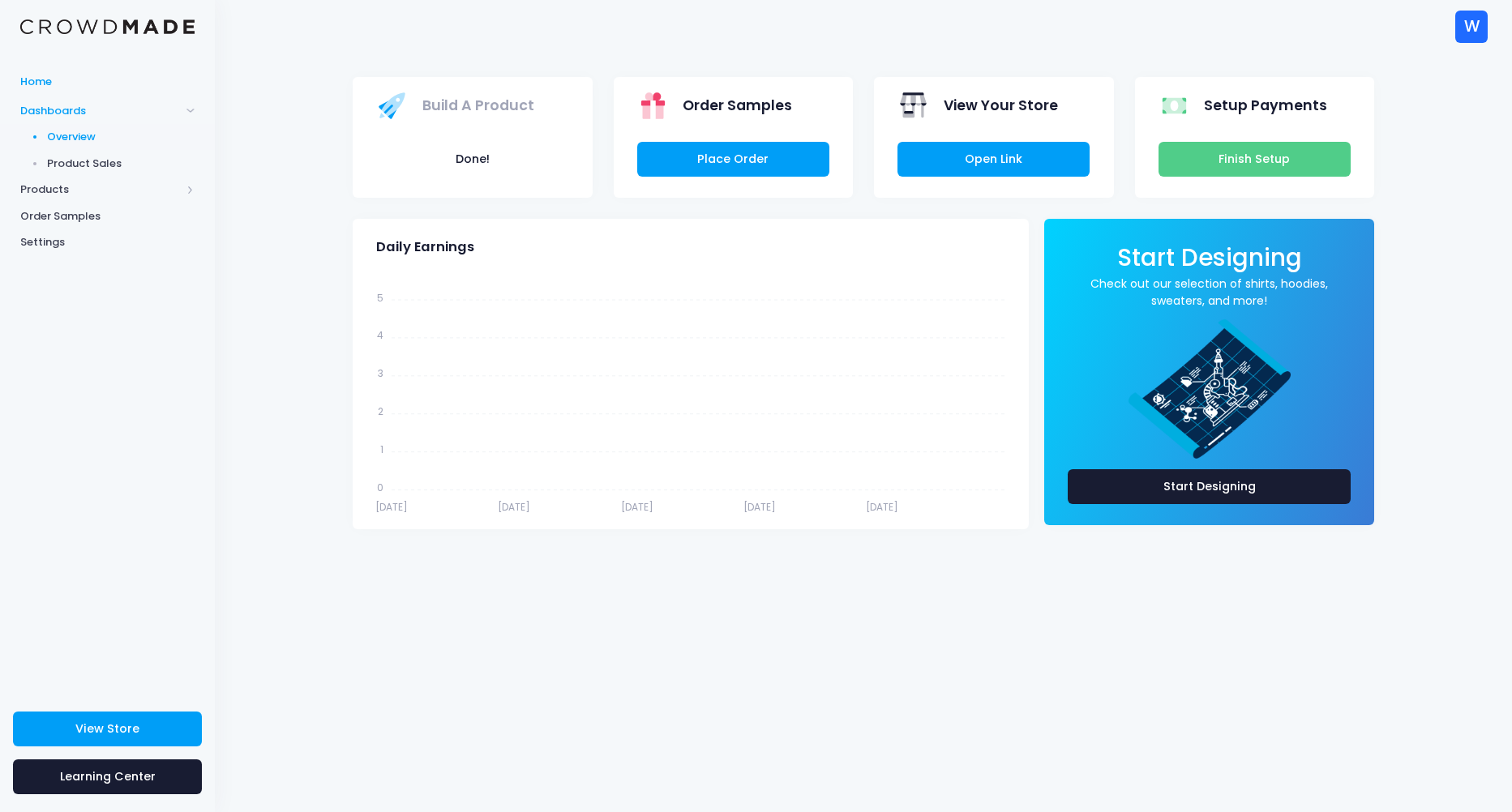
click at [76, 75] on span "Home" at bounding box center [107, 81] width 174 height 16
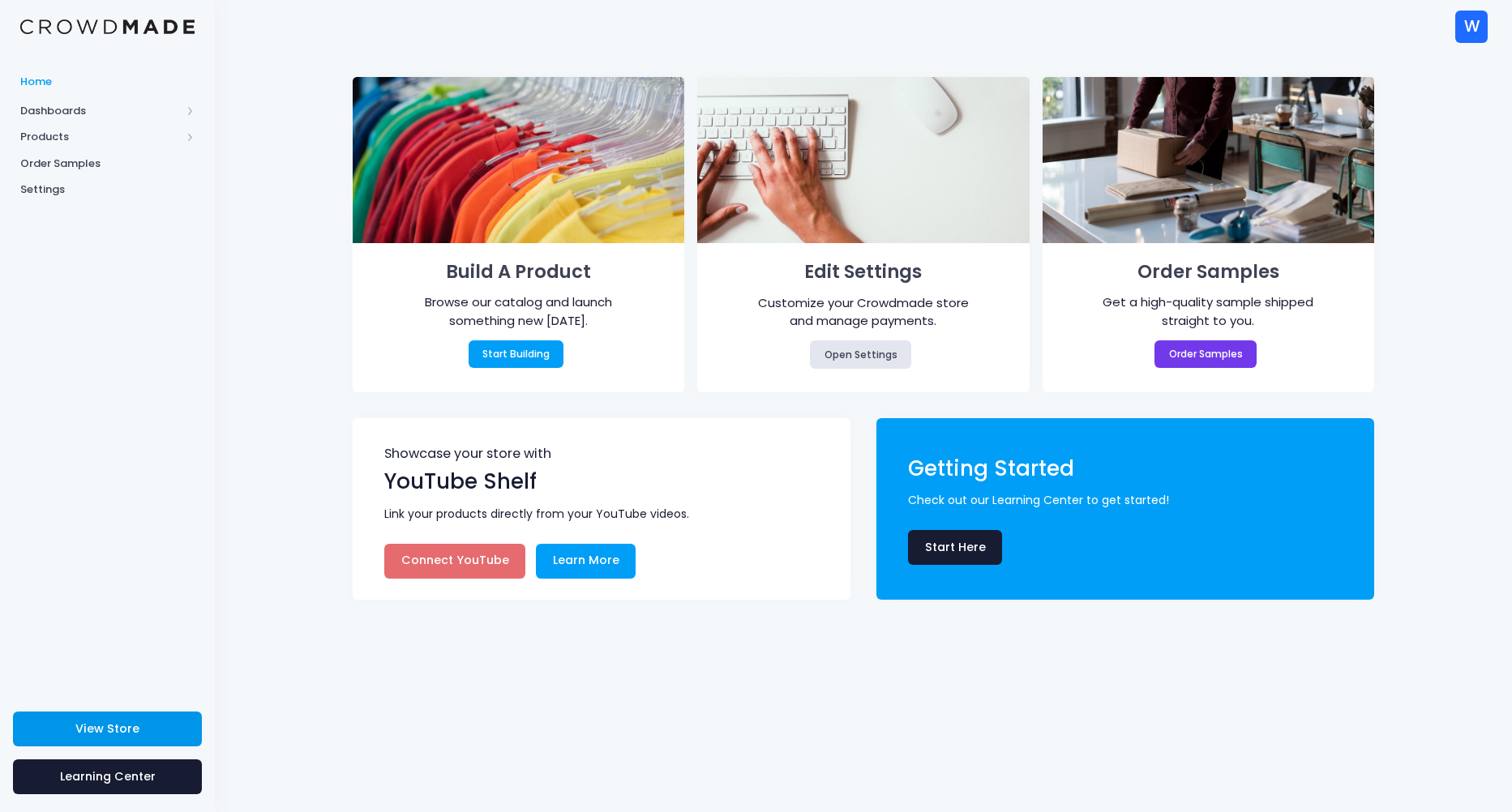
click at [95, 720] on span "View Store" at bounding box center [108, 728] width 64 height 16
click at [104, 152] on link "Order Samples" at bounding box center [107, 163] width 215 height 27
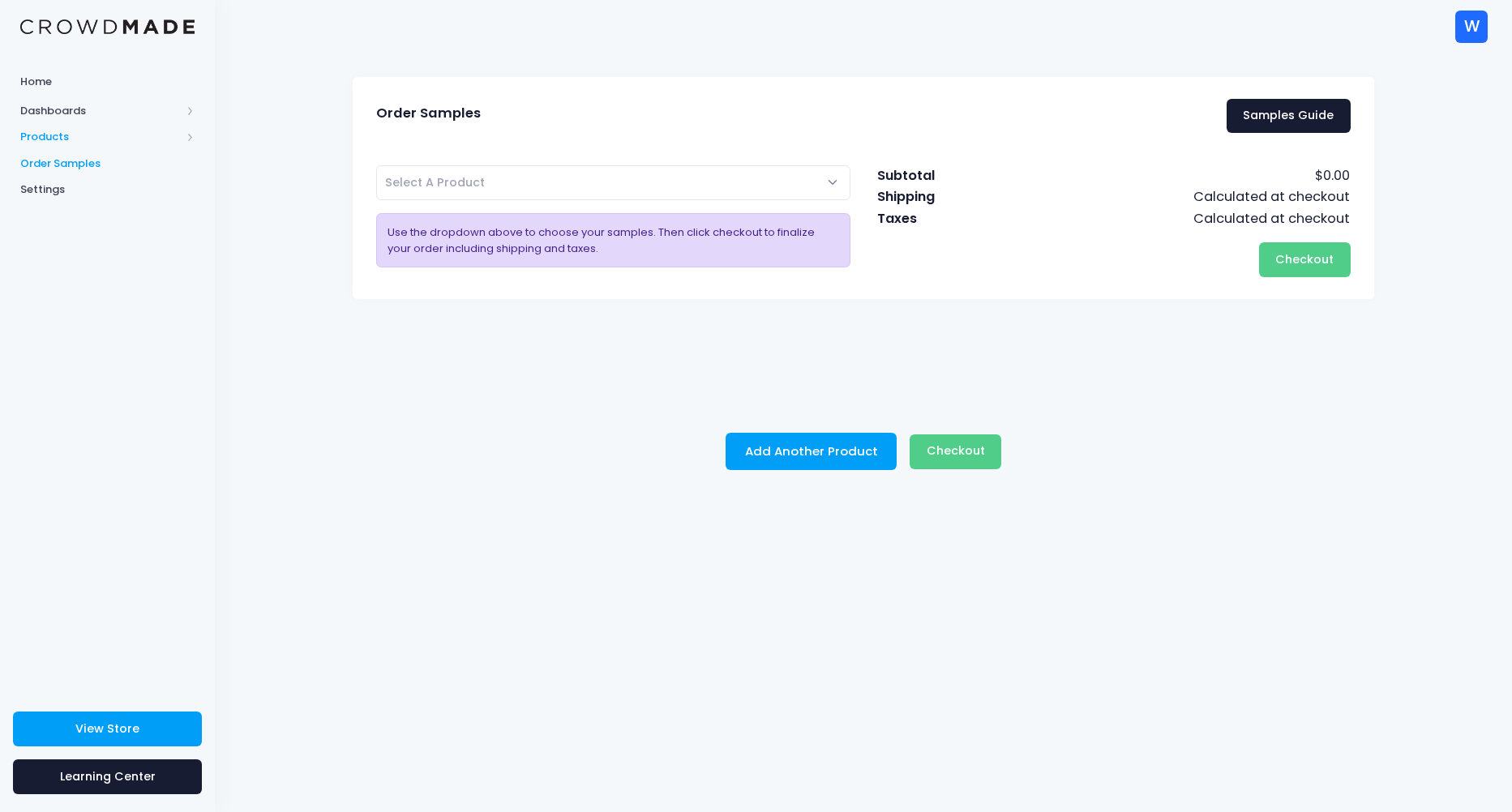
click at [89, 124] on span "Products" at bounding box center [107, 137] width 215 height 27
click at [93, 95] on link "Home" at bounding box center [107, 81] width 215 height 31
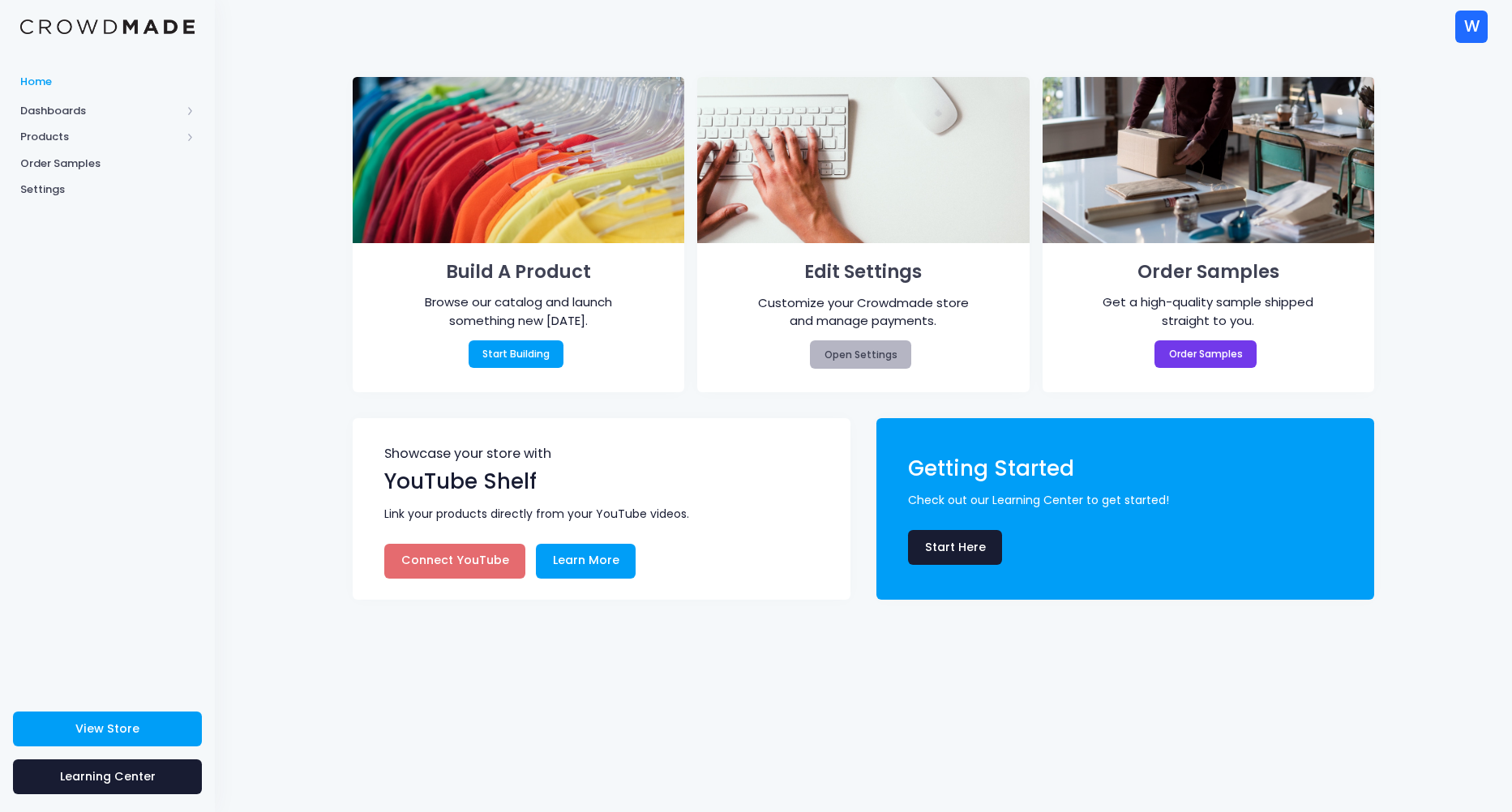
click at [857, 358] on link "Open Settings" at bounding box center [860, 353] width 101 height 27
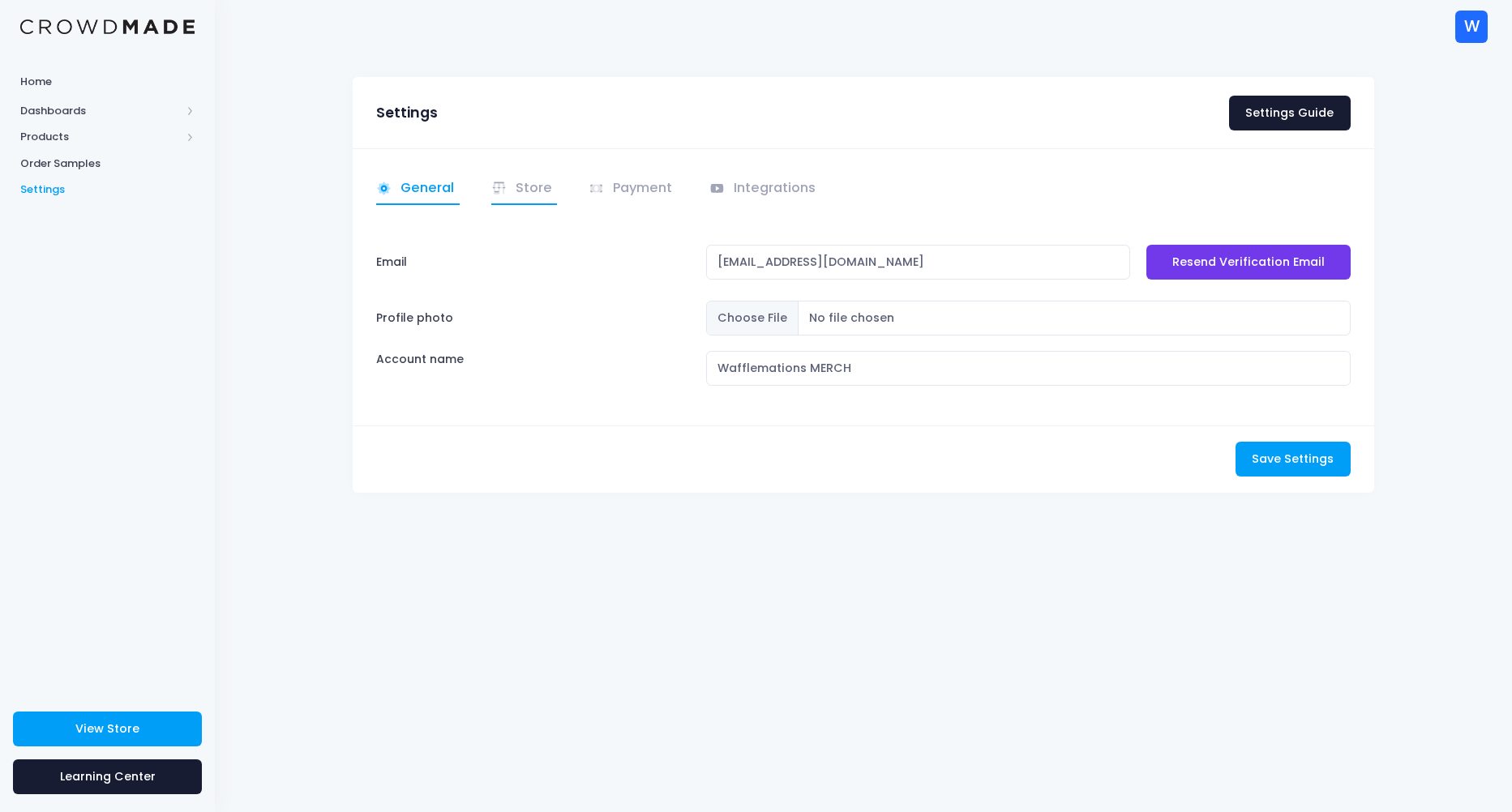
click at [500, 200] on link "Store" at bounding box center [524, 189] width 66 height 31
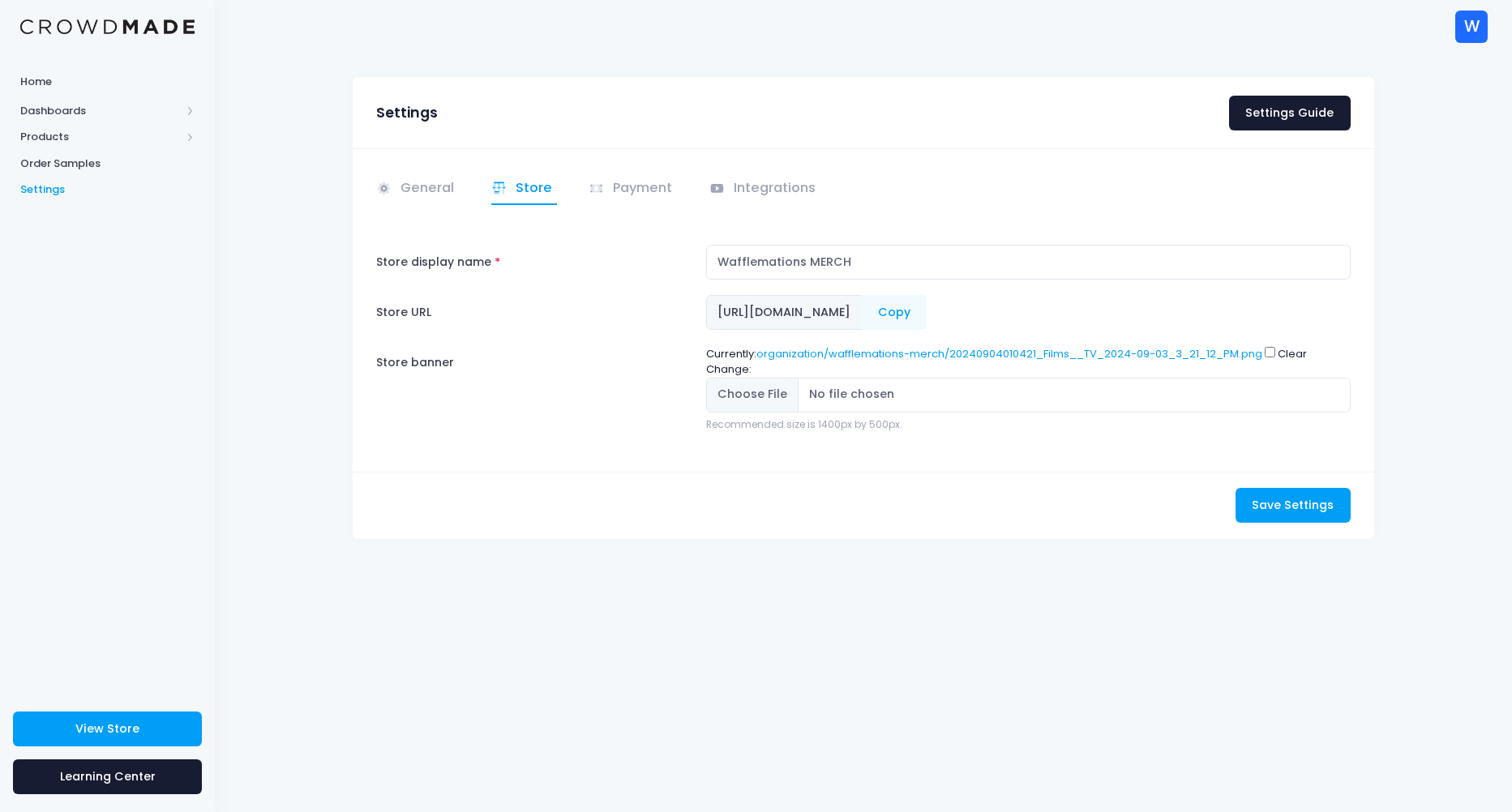
drag, startPoint x: 904, startPoint y: 243, endPoint x: 881, endPoint y: 272, distance: 37.0
click at [862, 254] on div "General Store" at bounding box center [863, 309] width 1021 height 322
drag, startPoint x: 880, startPoint y: 275, endPoint x: 663, endPoint y: 261, distance: 217.5
click at [663, 261] on div "Store display name Wafflemations MERCH" at bounding box center [864, 262] width 990 height 35
type input "fsefwsa[efaplpowa,fd"
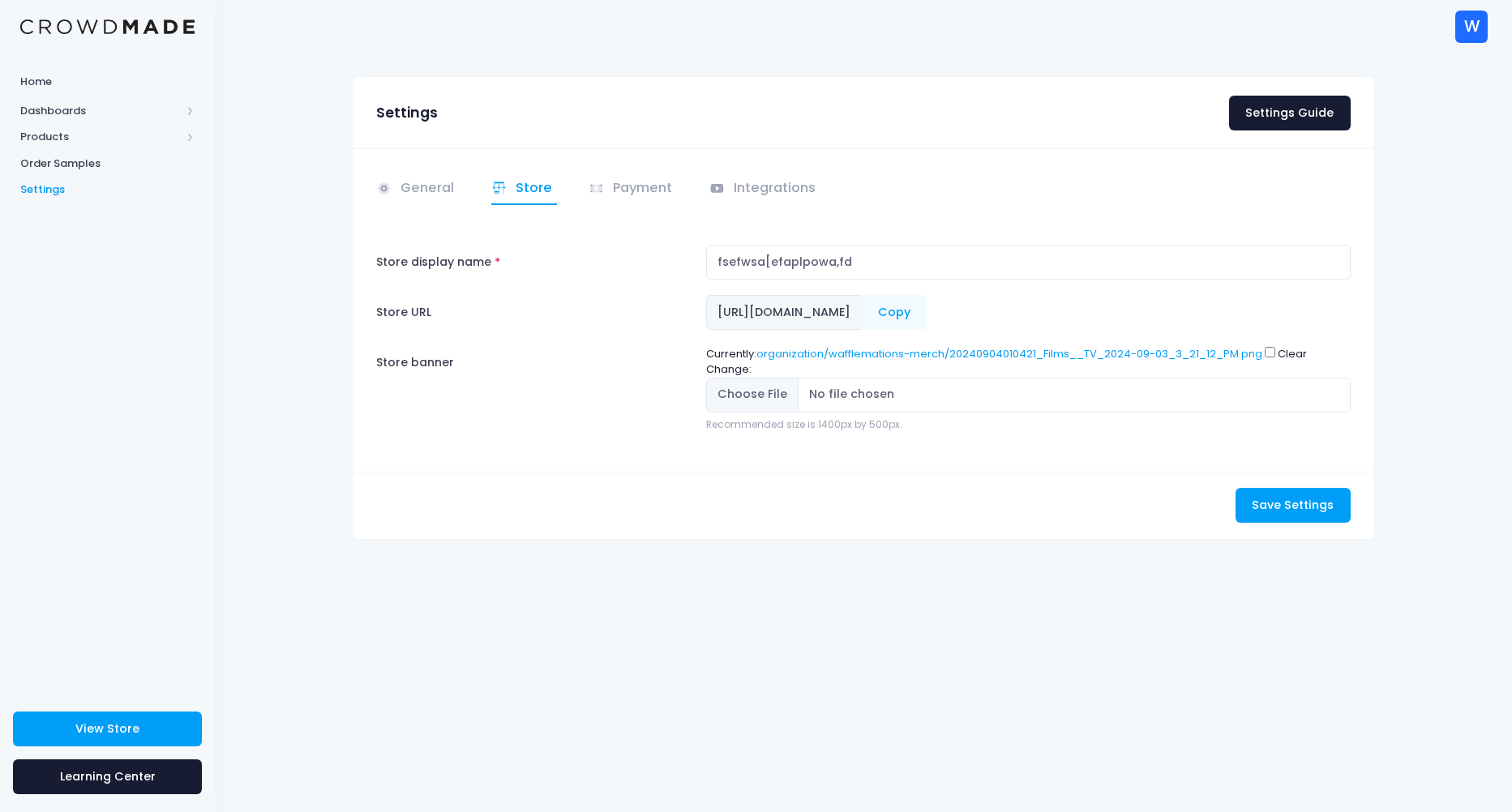
click at [1027, 503] on div "Save Settings Saving..." at bounding box center [863, 505] width 1021 height 67
click at [1275, 509] on span "Save Settings" at bounding box center [1292, 504] width 82 height 16
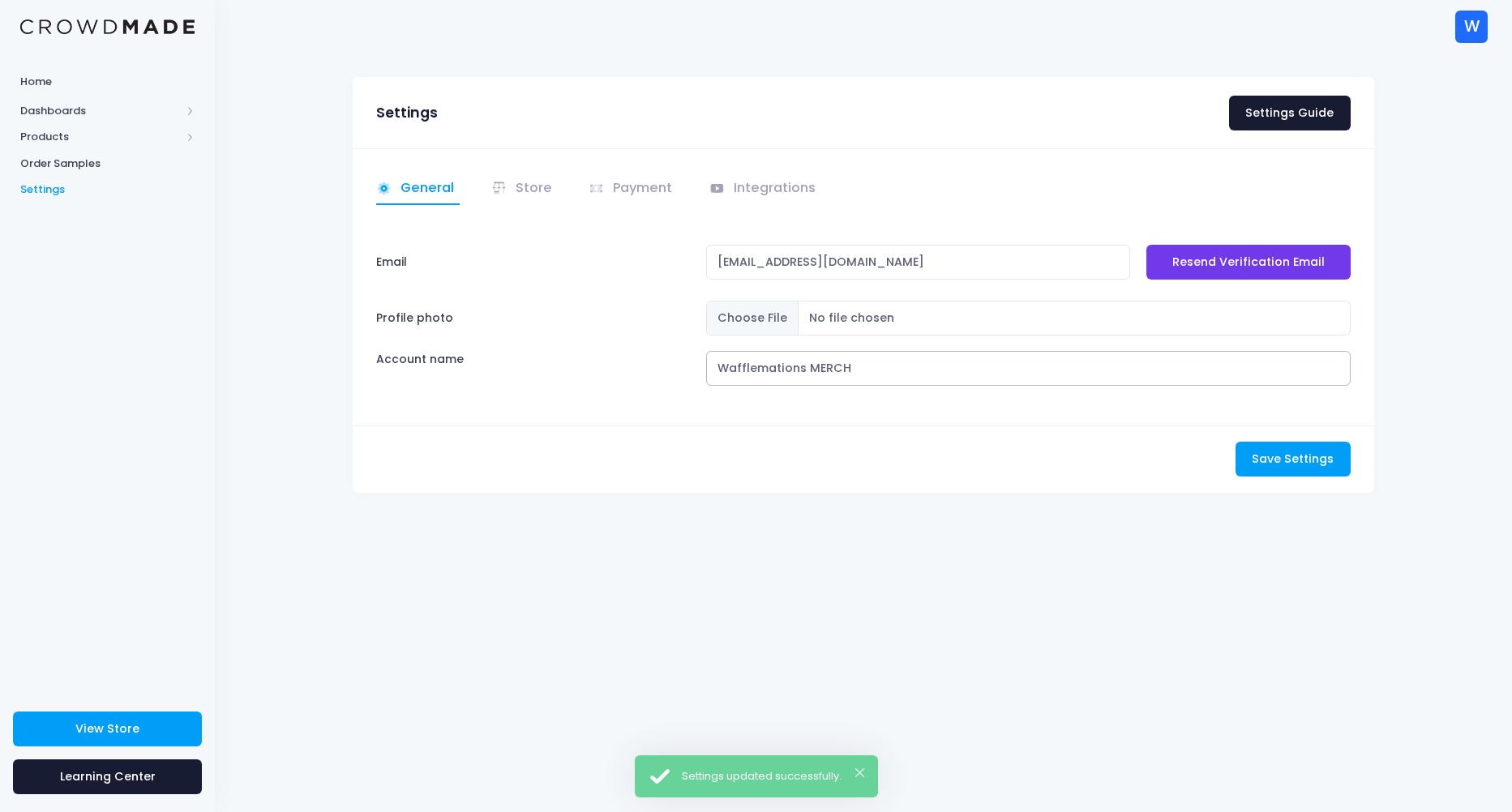
drag, startPoint x: 854, startPoint y: 375, endPoint x: 568, endPoint y: 378, distance: 286.0
click at [568, 378] on div "Account name Wafflemations MERCH" at bounding box center [864, 368] width 990 height 35
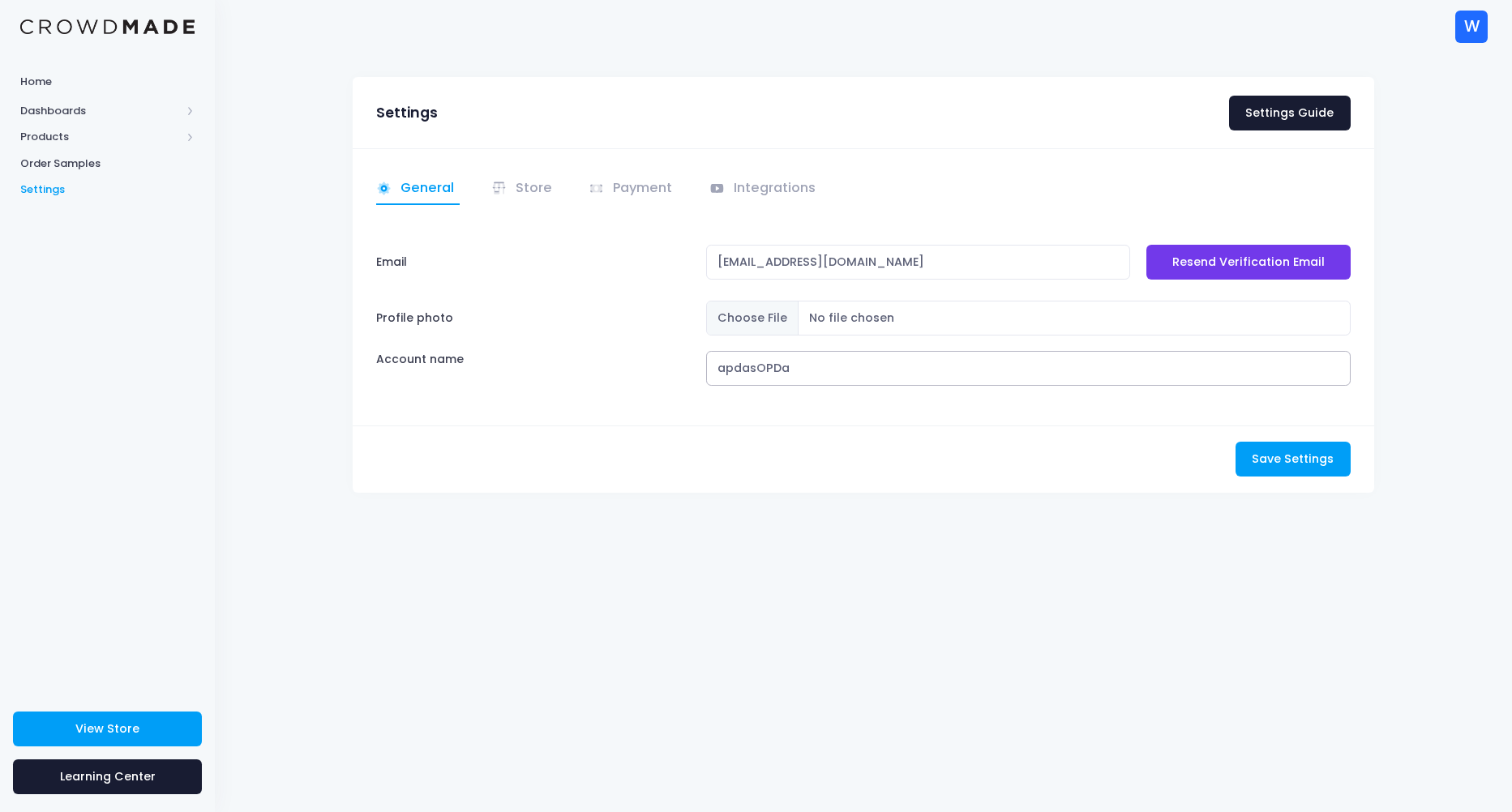
type input "apdasOPDaw"
drag, startPoint x: 851, startPoint y: 371, endPoint x: 622, endPoint y: 383, distance: 229.3
click at [622, 383] on div "Account name apdasOPDaw" at bounding box center [864, 368] width 990 height 35
type input "ohio"
drag, startPoint x: 773, startPoint y: 359, endPoint x: 689, endPoint y: 372, distance: 85.0
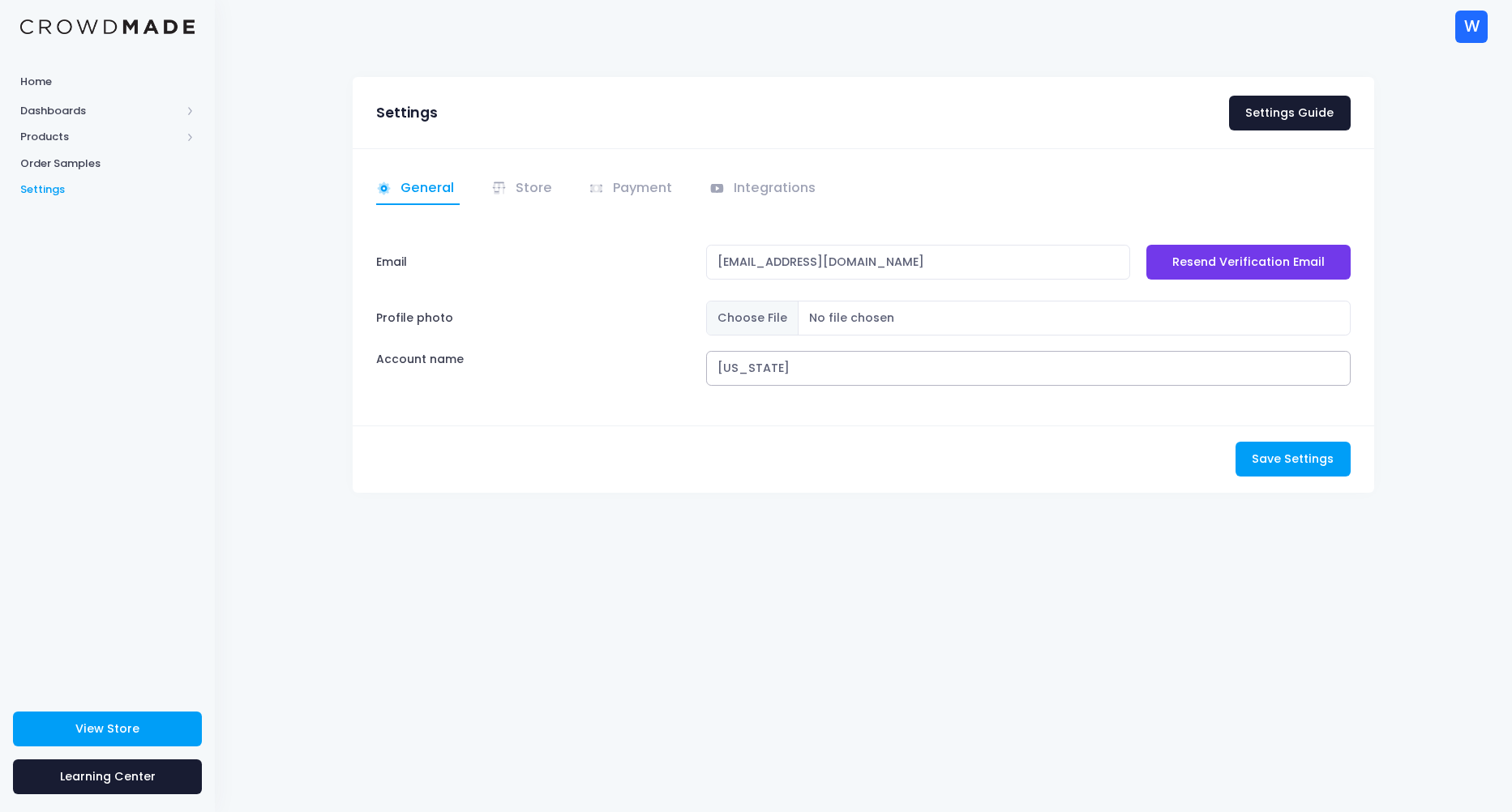
click at [689, 372] on div "Account name ohio" at bounding box center [864, 368] width 990 height 35
type input "C"
type input "Sploofy"
click at [1277, 459] on span "Save Settings" at bounding box center [1292, 458] width 82 height 16
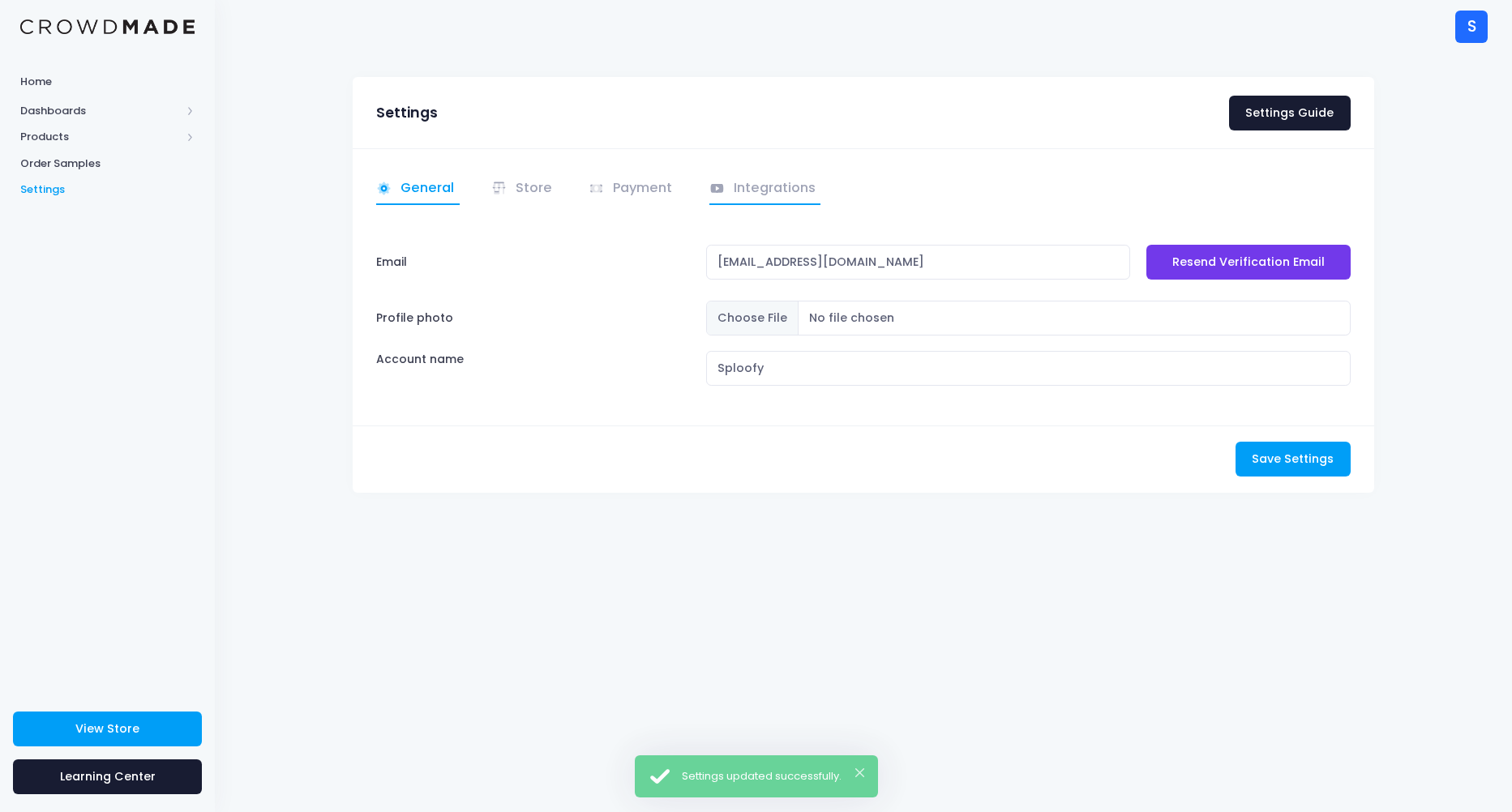
click at [757, 205] on link "Integrations" at bounding box center [765, 189] width 112 height 31
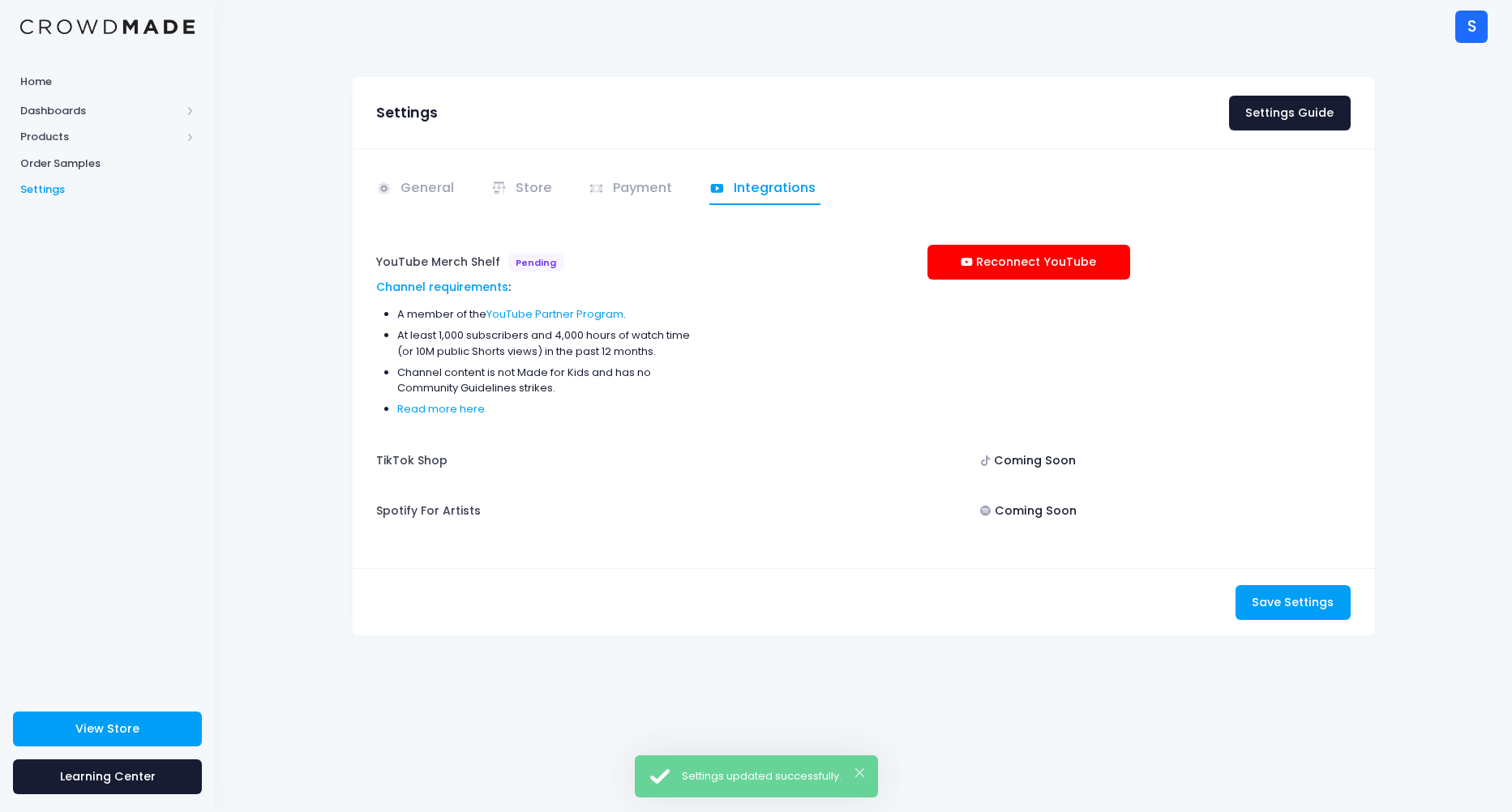
click at [435, 214] on div "General Store" at bounding box center [863, 357] width 1021 height 420
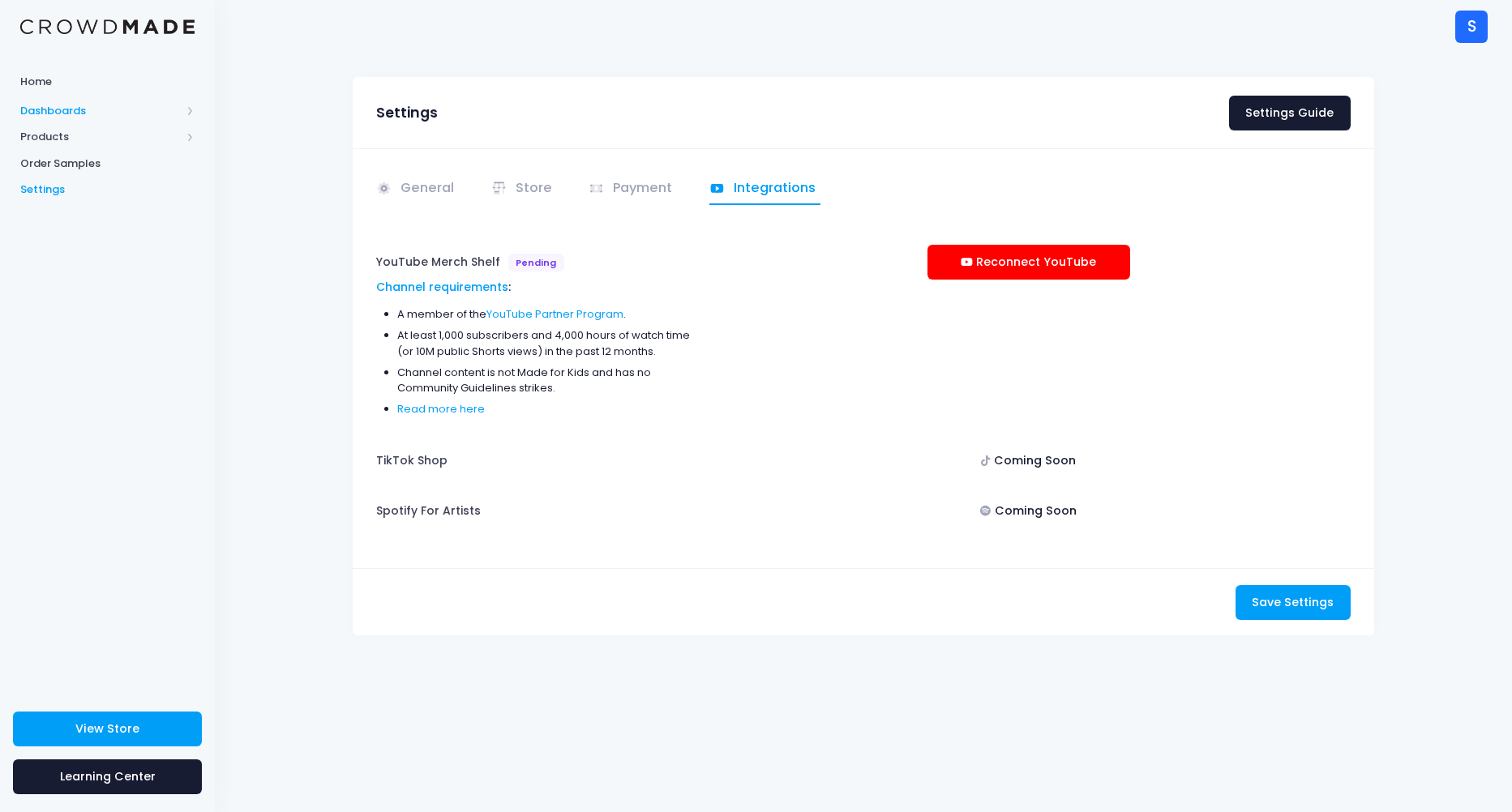
click at [86, 109] on span "Dashboards" at bounding box center [100, 111] width 160 height 16
click at [58, 211] on span "Order Samples" at bounding box center [107, 216] width 174 height 16
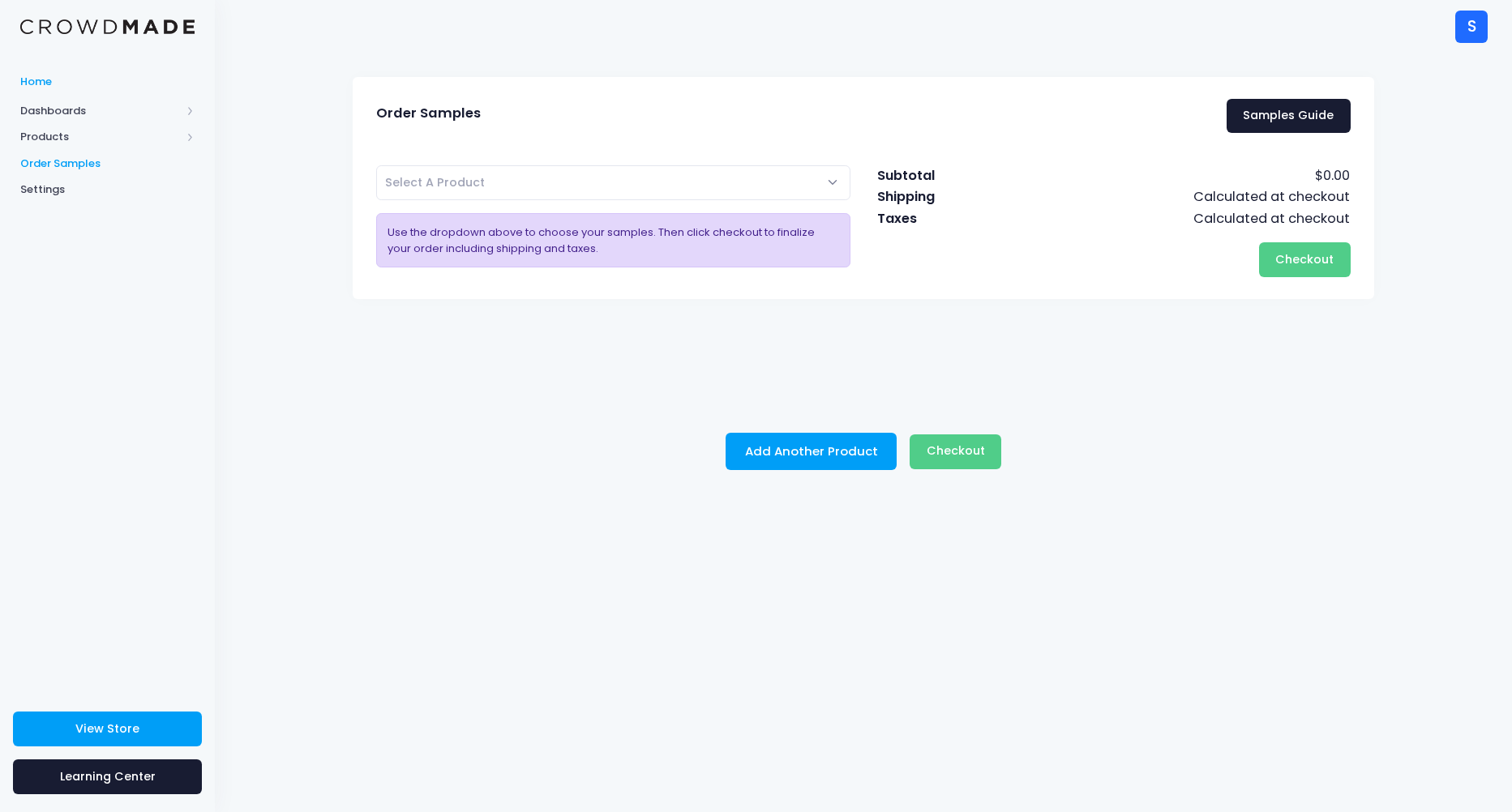
click at [26, 74] on span "Home" at bounding box center [107, 81] width 174 height 16
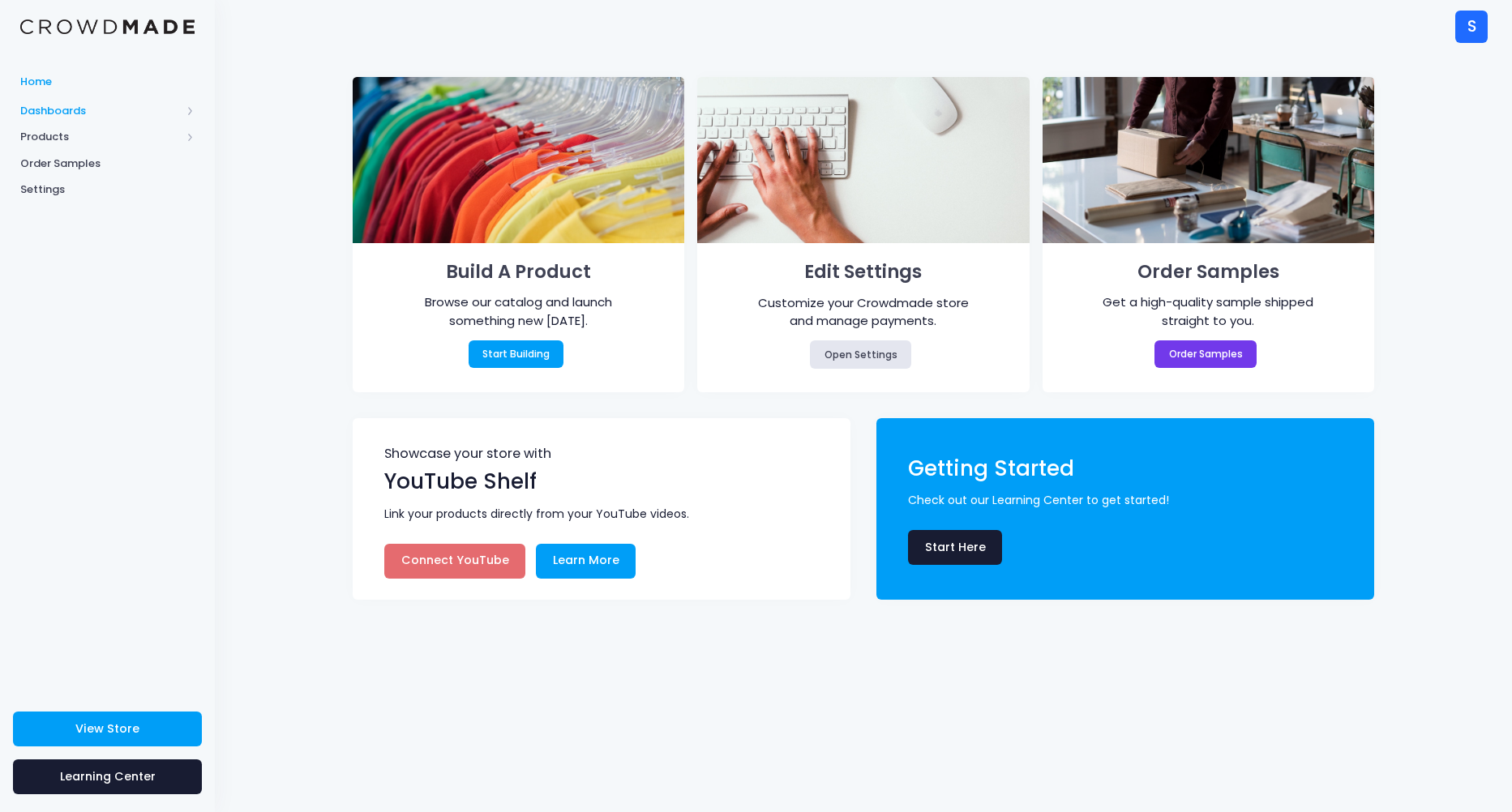
click at [74, 103] on span "Dashboards" at bounding box center [100, 111] width 160 height 16
click at [82, 191] on span "Products" at bounding box center [100, 189] width 160 height 16
click at [87, 244] on span "Storefront" at bounding box center [121, 242] width 148 height 16
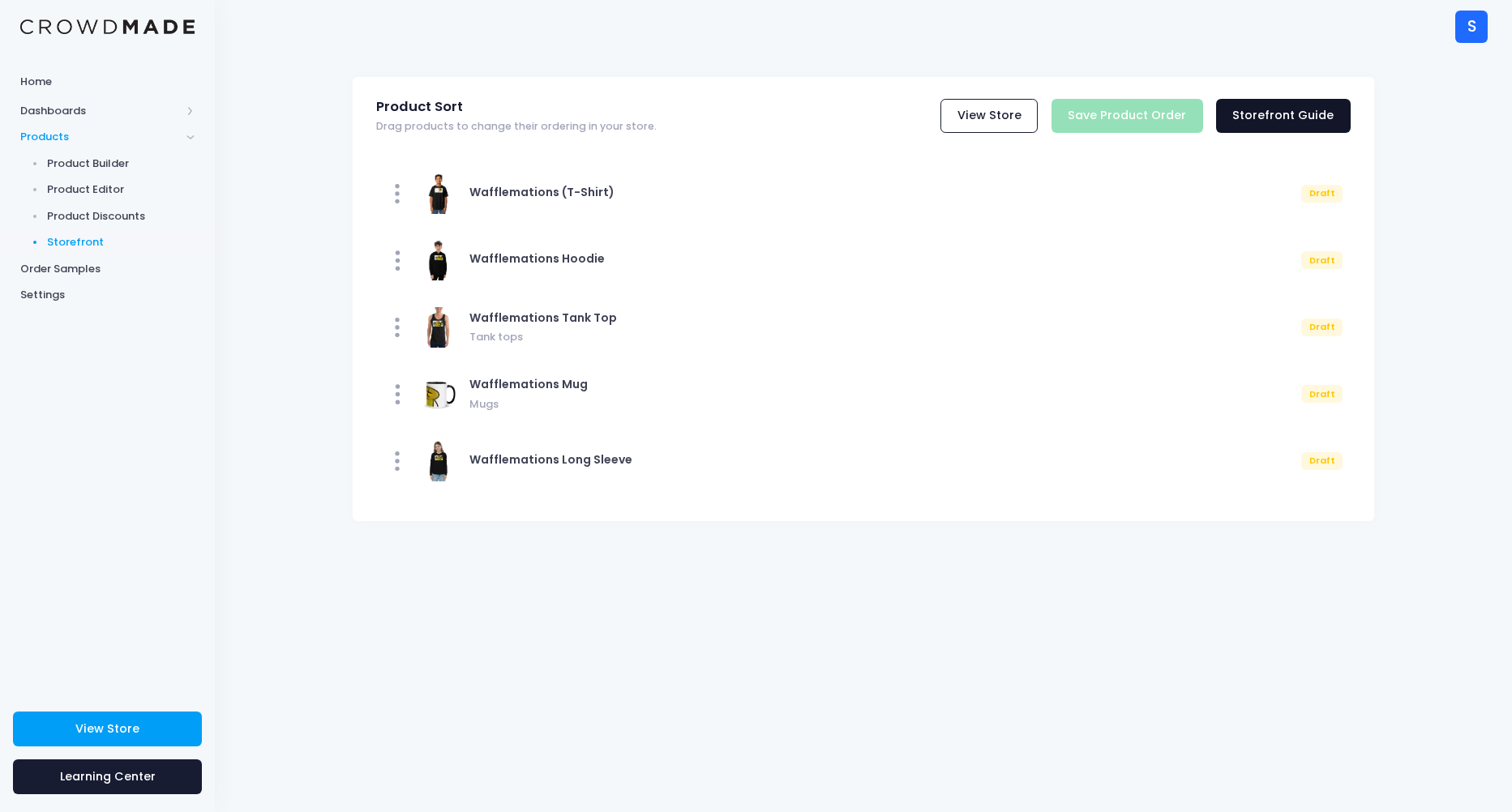
click at [1283, 108] on link "Storefront Guide" at bounding box center [1284, 116] width 135 height 35
click at [86, 112] on span "Dashboards" at bounding box center [100, 111] width 160 height 16
click at [104, 216] on span "Order Samples" at bounding box center [107, 216] width 174 height 16
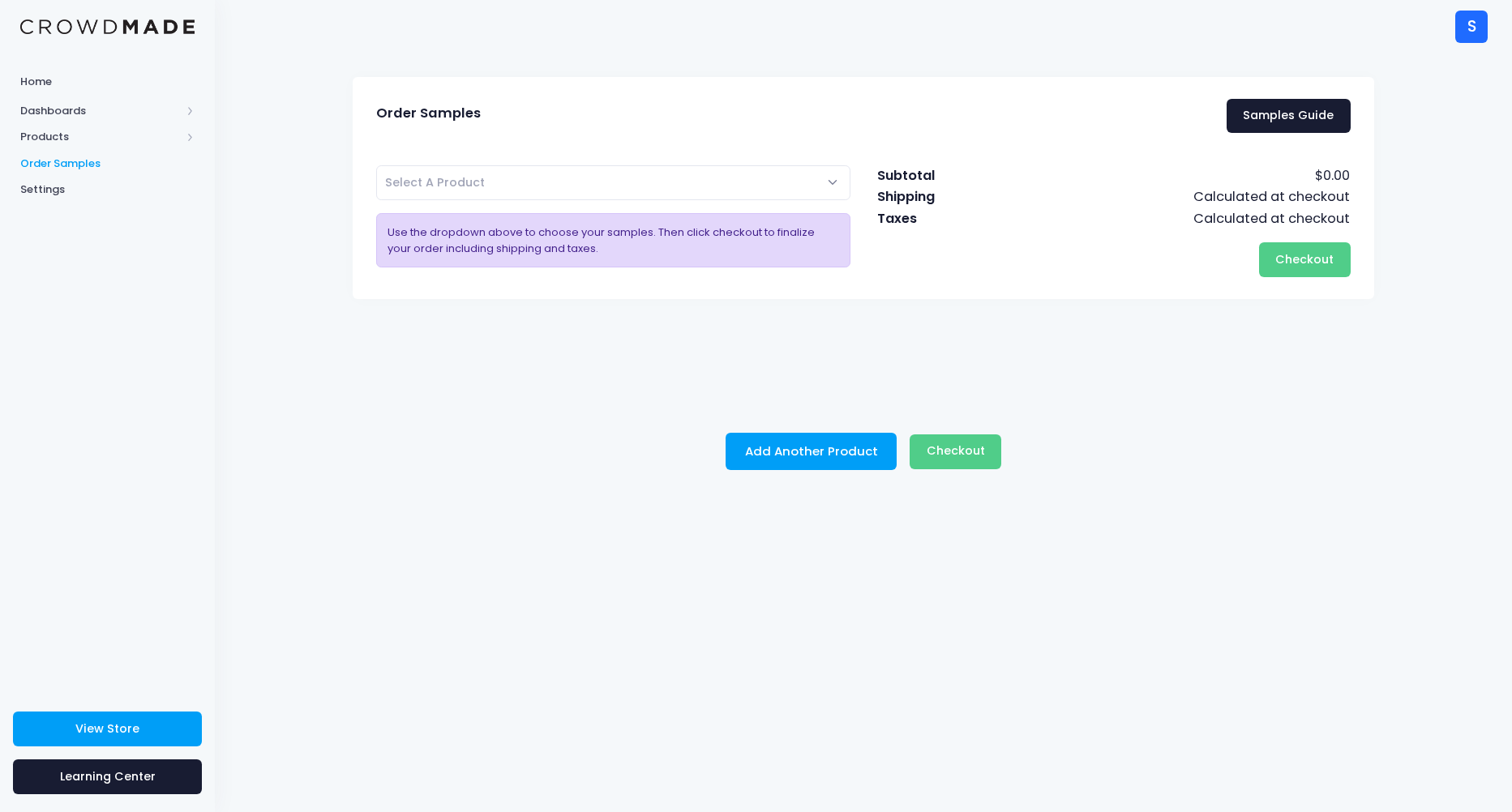
click at [91, 174] on link "Order Samples" at bounding box center [107, 163] width 215 height 27
click at [70, 131] on span "Products" at bounding box center [100, 136] width 160 height 16
click at [71, 109] on span "Dashboards" at bounding box center [100, 111] width 160 height 16
click at [86, 135] on span "Overview" at bounding box center [121, 136] width 148 height 16
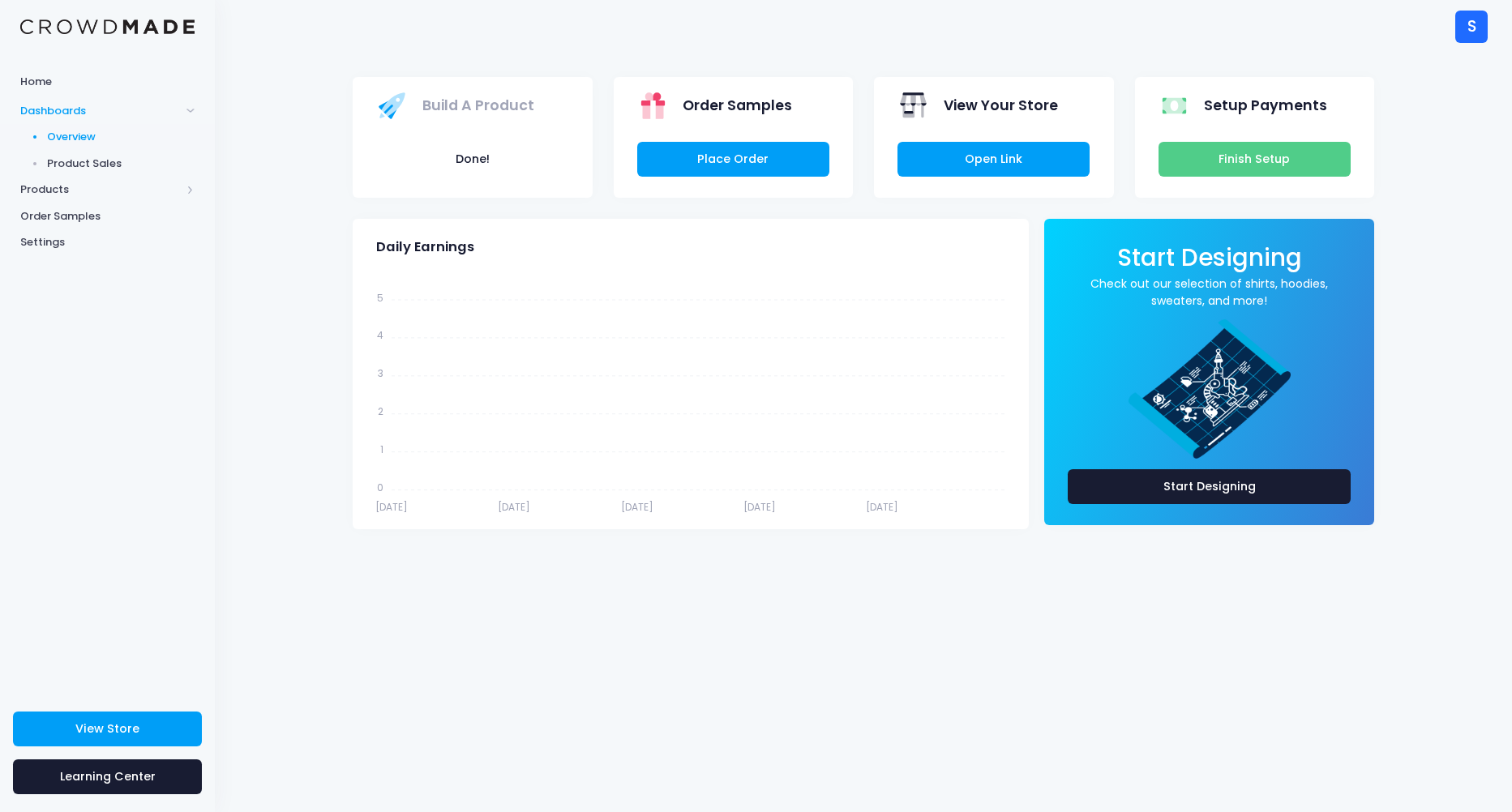
click at [78, 155] on span "Product Sales" at bounding box center [121, 163] width 148 height 16
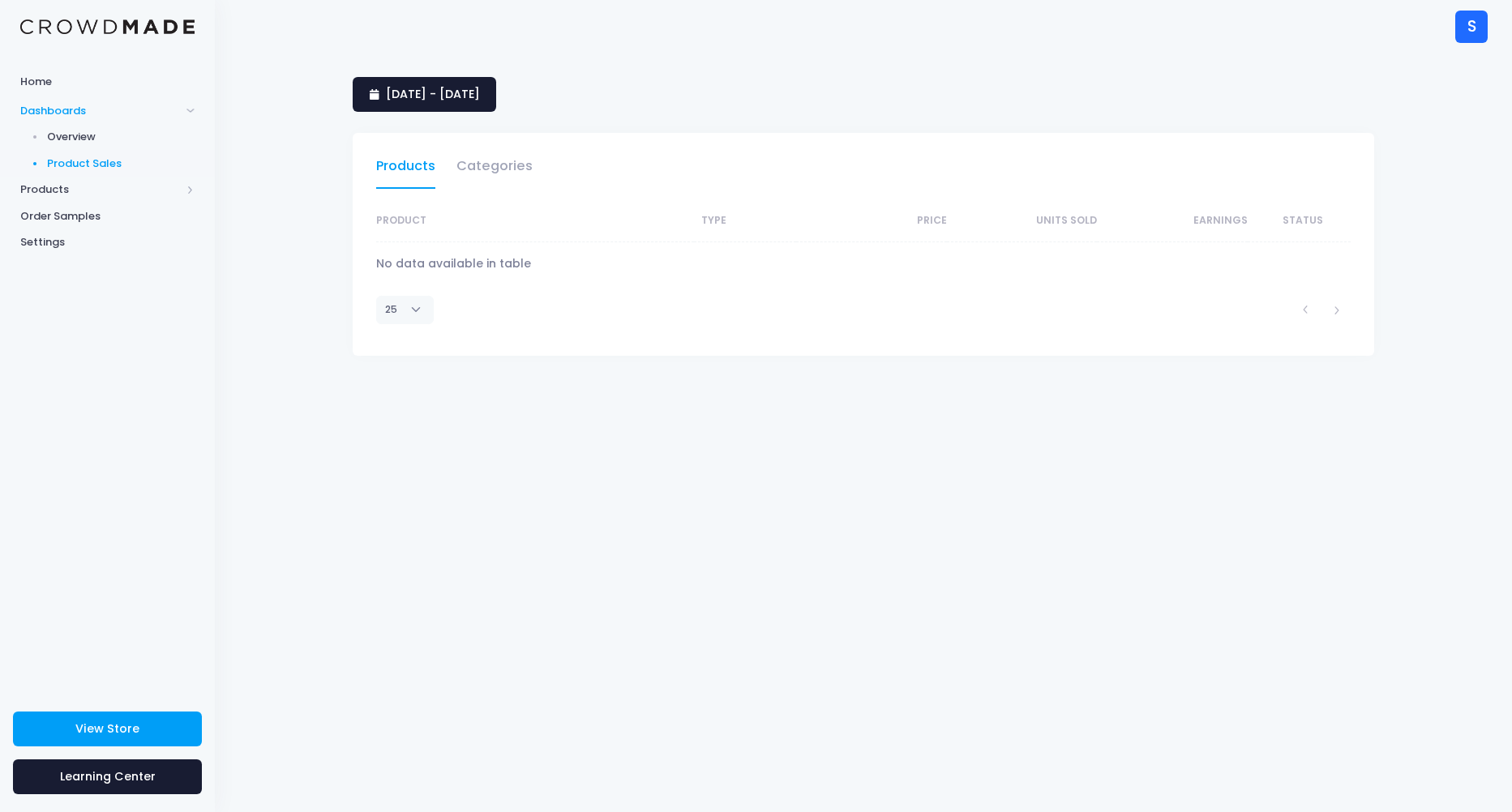
select select "25"
click at [472, 153] on link "Categories" at bounding box center [494, 170] width 76 height 37
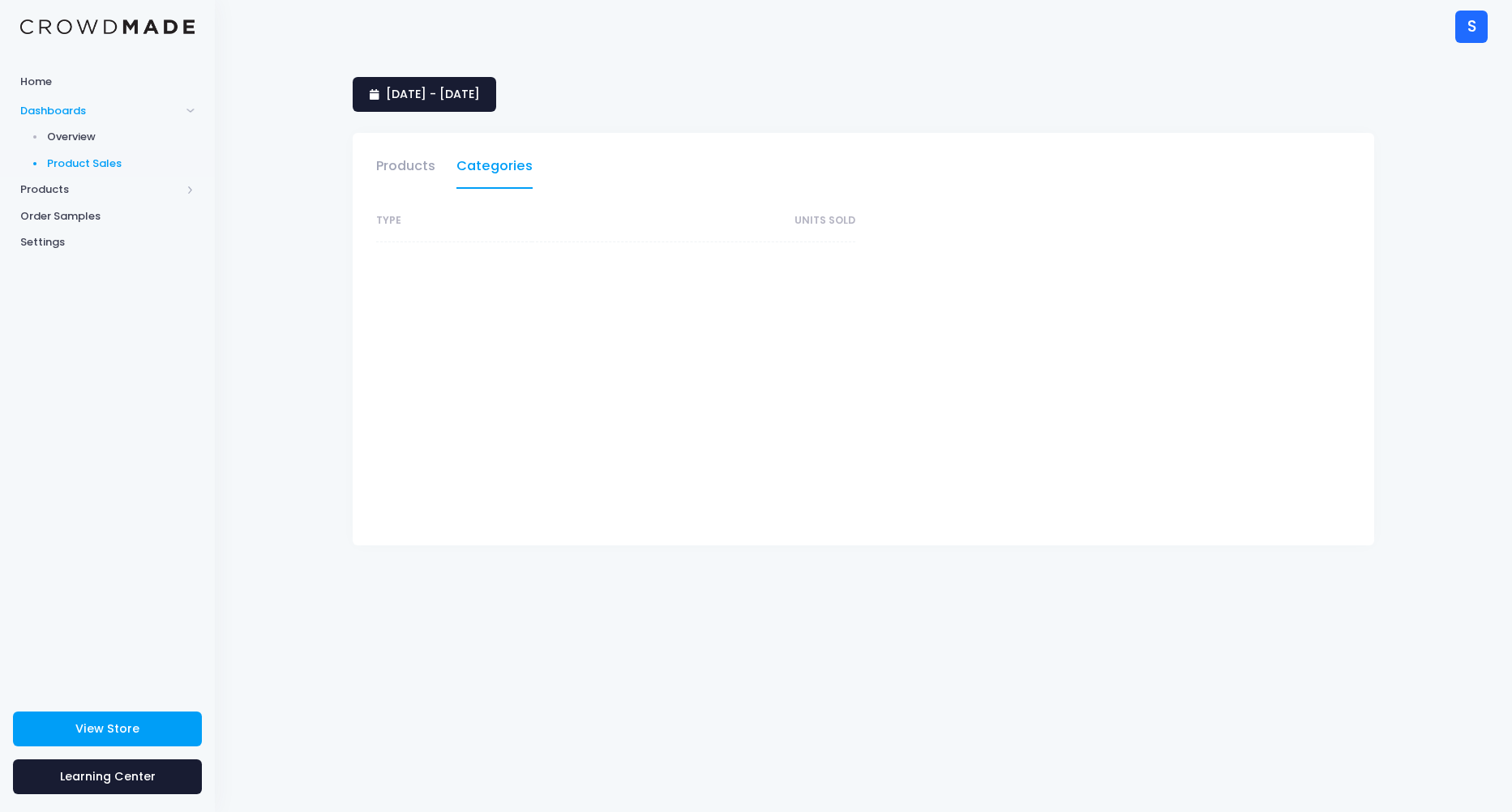
click at [38, 64] on div "Home Dashboards Overview Product Sales Products Product Builder Product Editor …" at bounding box center [107, 375] width 215 height 645
click at [38, 70] on link "Home" at bounding box center [107, 81] width 215 height 31
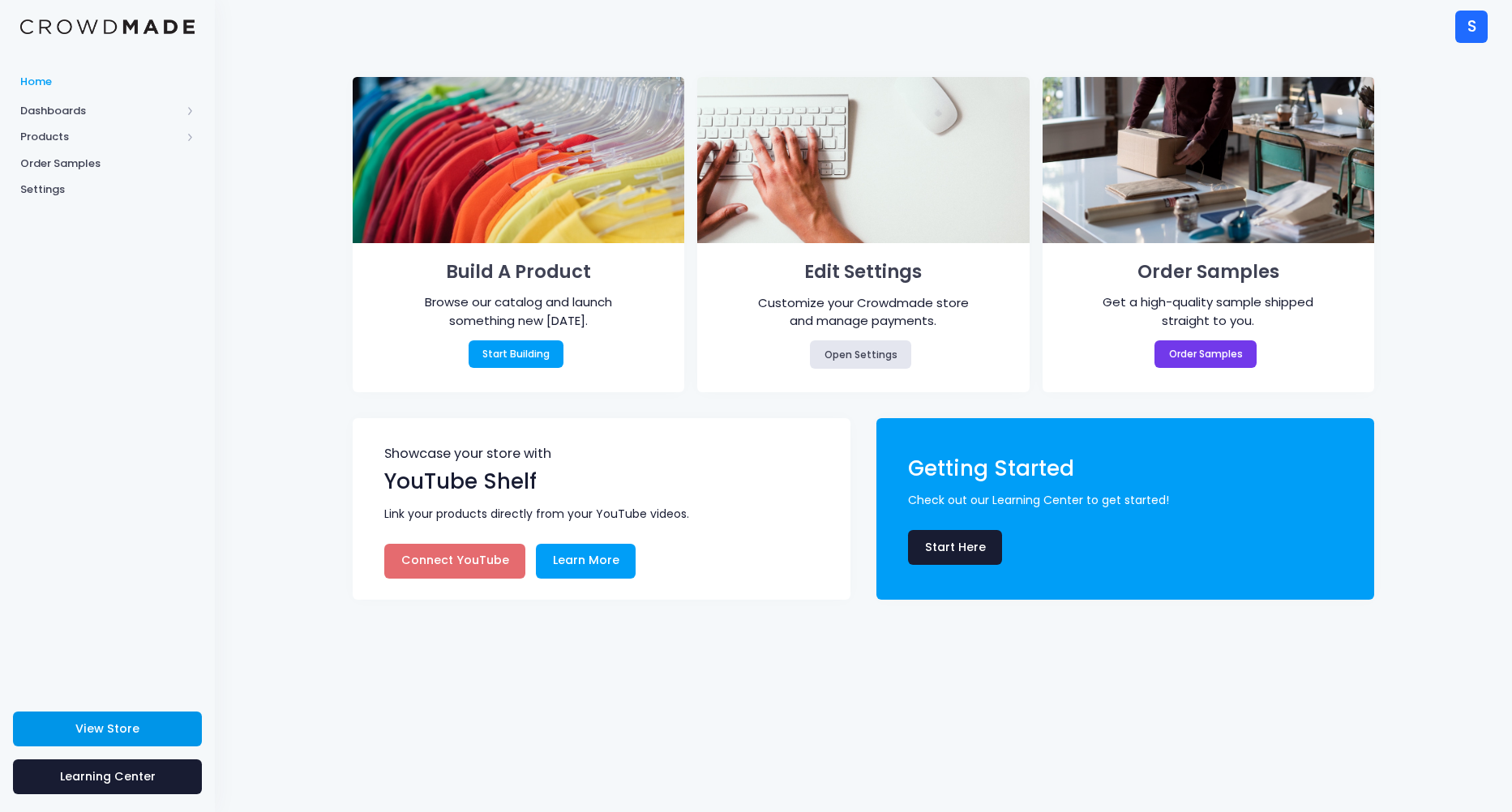
click at [92, 729] on span "View Store" at bounding box center [108, 728] width 64 height 16
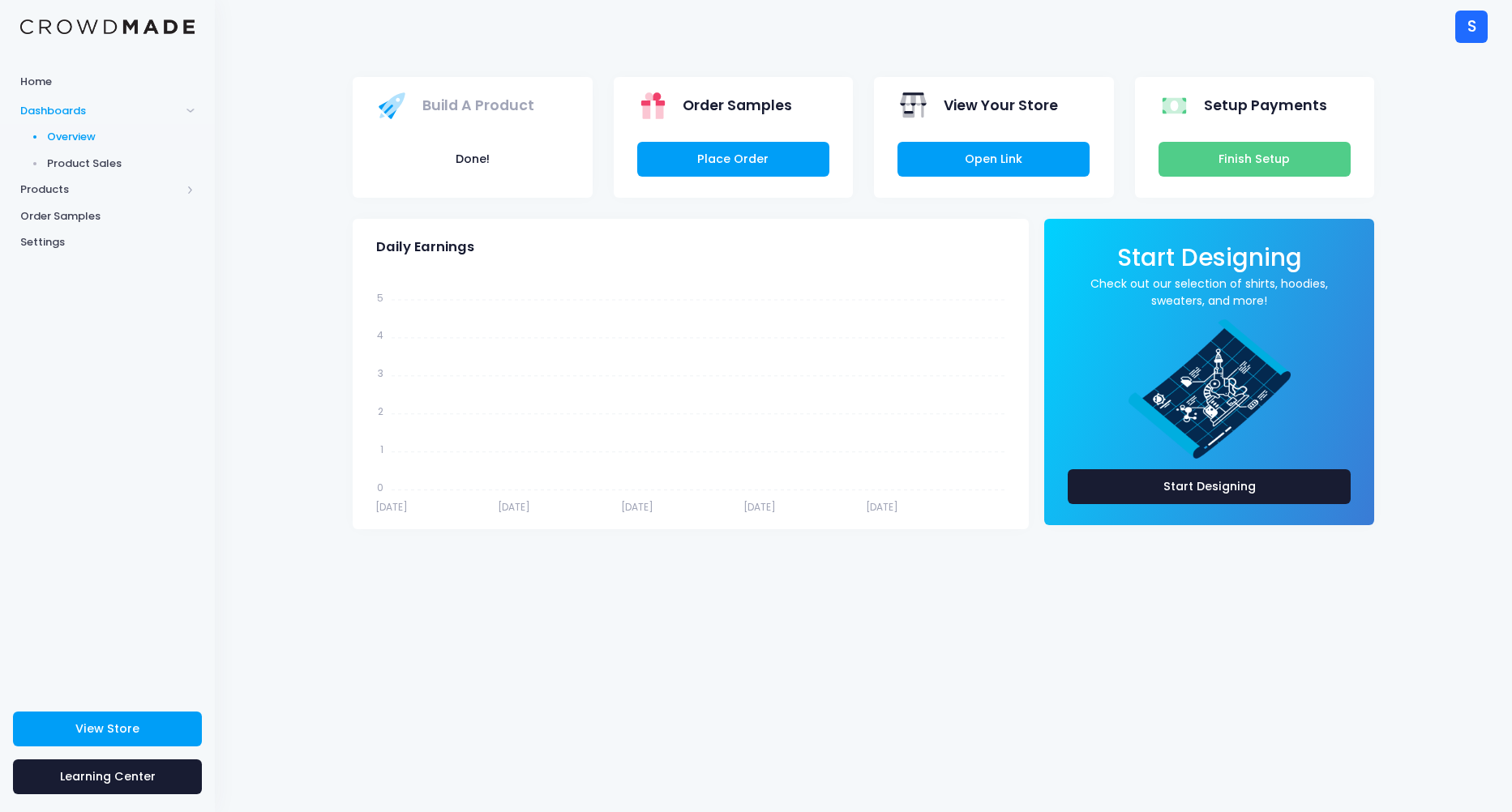
click at [1482, 34] on div "S" at bounding box center [1471, 27] width 32 height 32
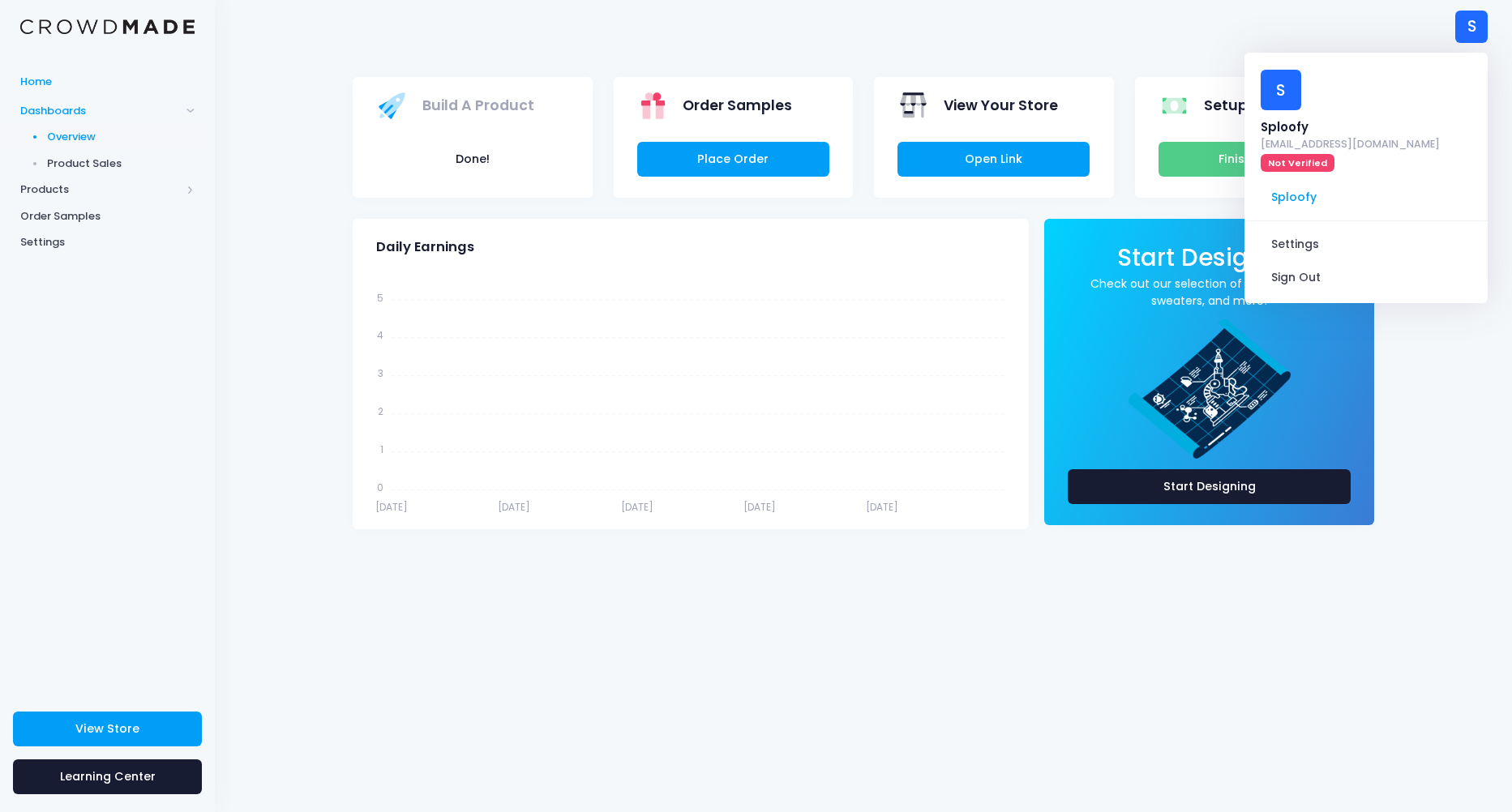
click at [52, 84] on span "Home" at bounding box center [107, 81] width 174 height 16
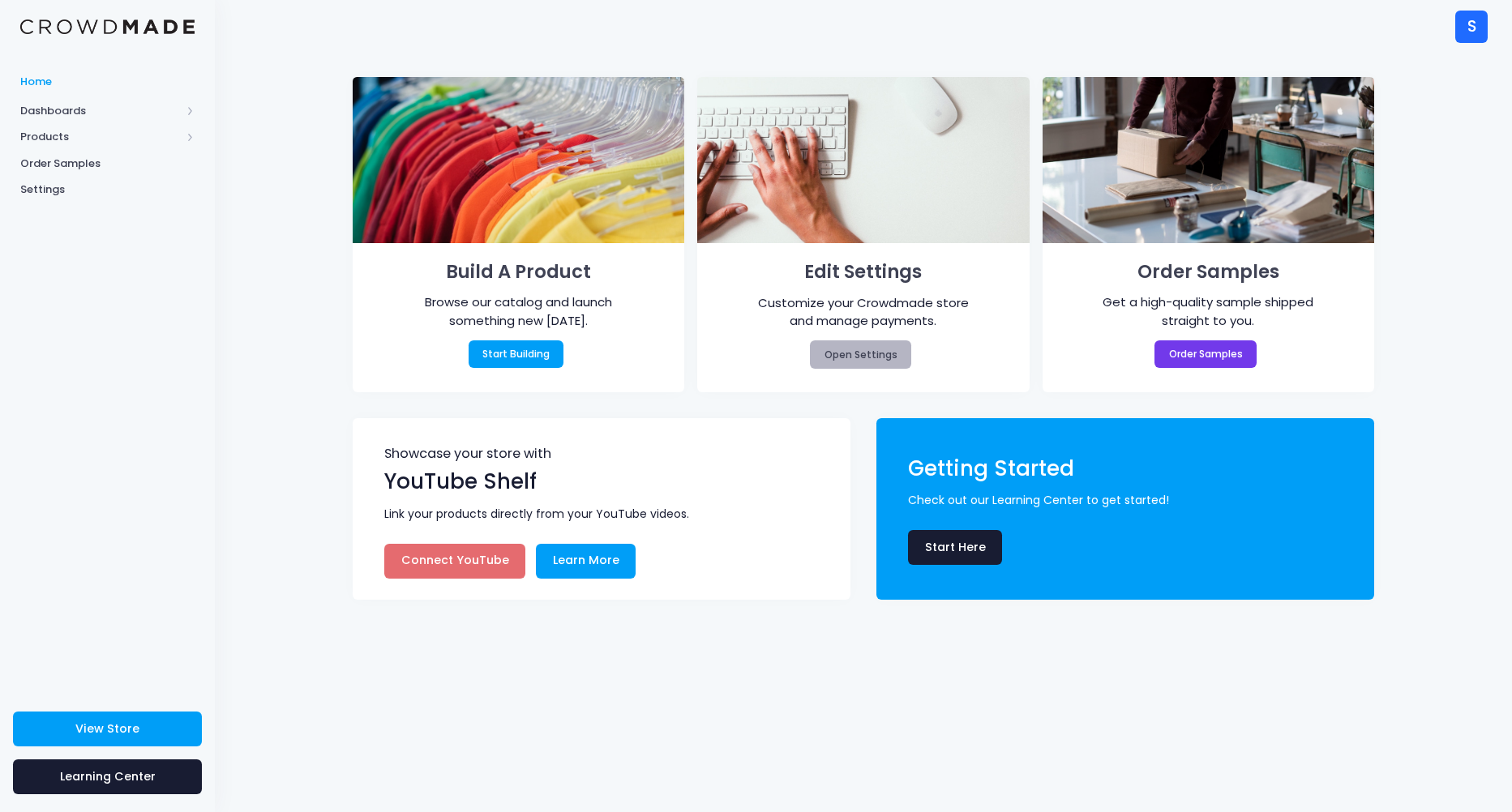
click at [862, 363] on link "Open Settings" at bounding box center [860, 353] width 101 height 27
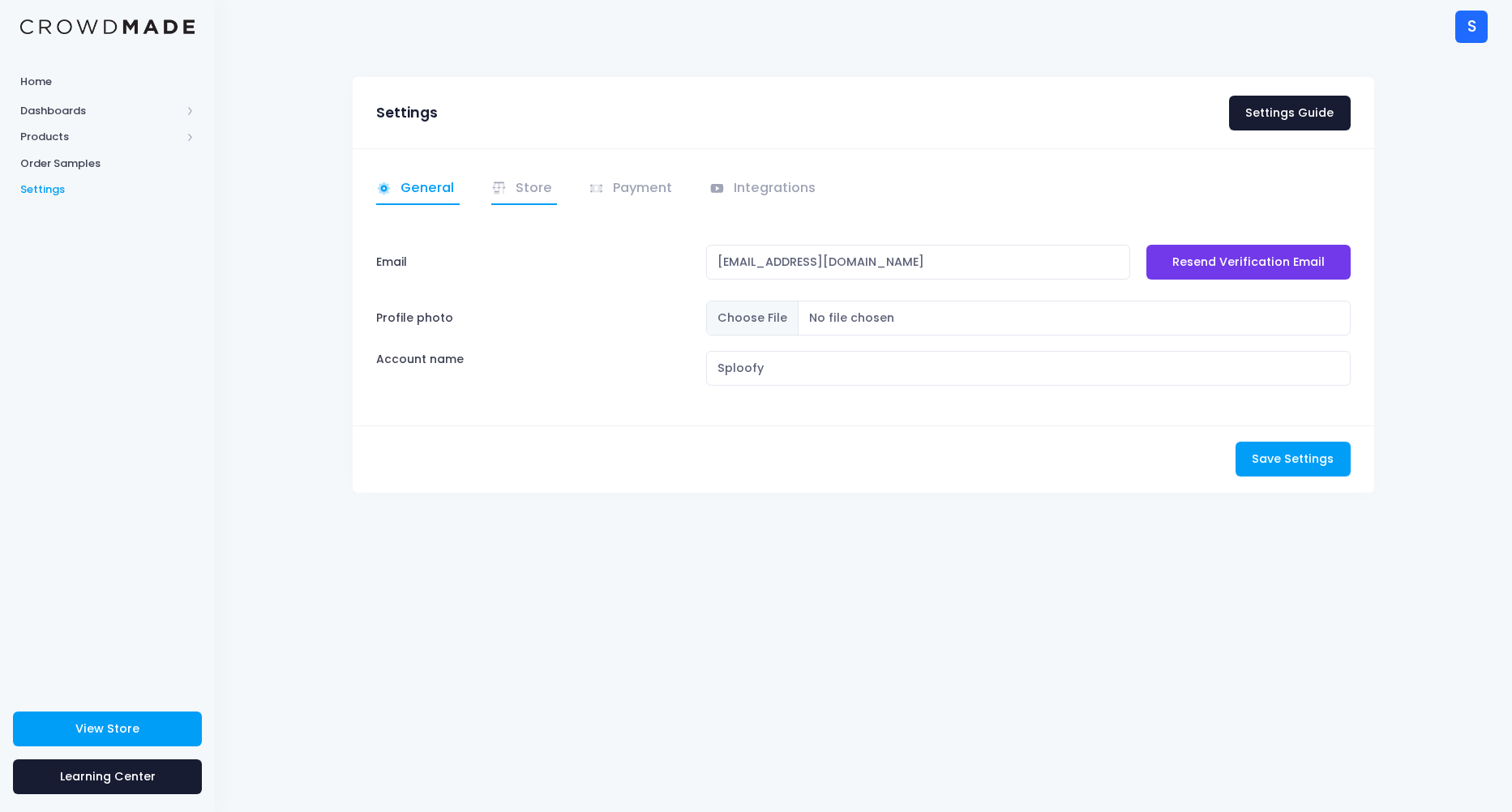
click at [528, 183] on link "Store" at bounding box center [524, 189] width 66 height 31
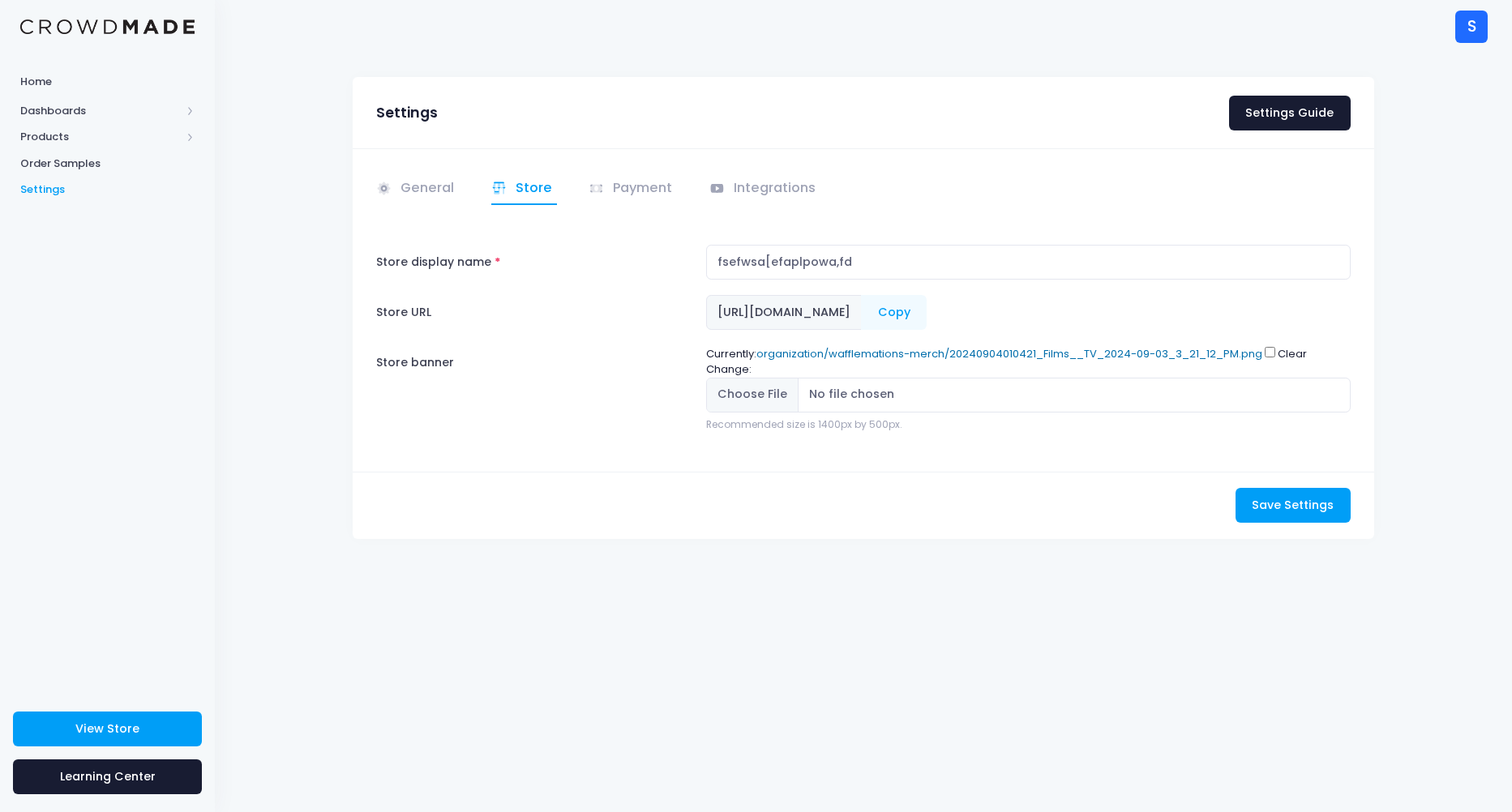
click at [854, 350] on link "organization/wafflemations-merch/20240904010421_Films__TV_2024-09-03_3_21_12_PM…" at bounding box center [1010, 353] width 506 height 15
click at [728, 370] on div "Currently: organization/wafflemations-merch/20240904010421_Films__TV_2024-09-03…" at bounding box center [1029, 388] width 660 height 86
click at [772, 370] on div "Currently: organization/wafflemations-merch/20240904010421_Films__TV_2024-09-03…" at bounding box center [1029, 388] width 660 height 86
click at [1274, 359] on div "Currently: organization/wafflemations-merch/20240904010421_Films__TV_2024-09-03…" at bounding box center [1029, 388] width 660 height 86
click at [1272, 355] on input "Clear" at bounding box center [1269, 352] width 10 height 10
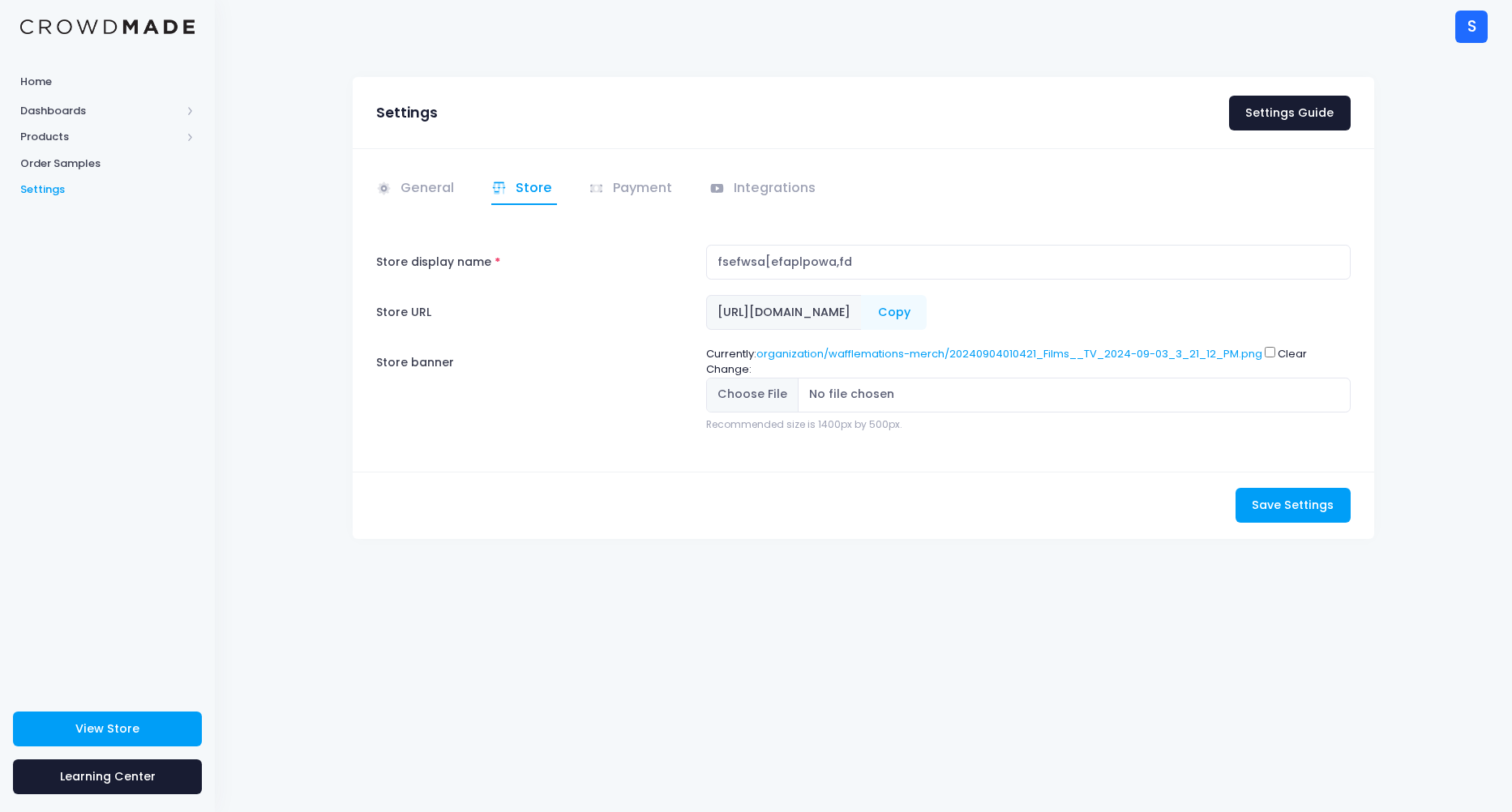
checkbox input "true"
click at [1276, 509] on span "Save Settings" at bounding box center [1292, 504] width 82 height 16
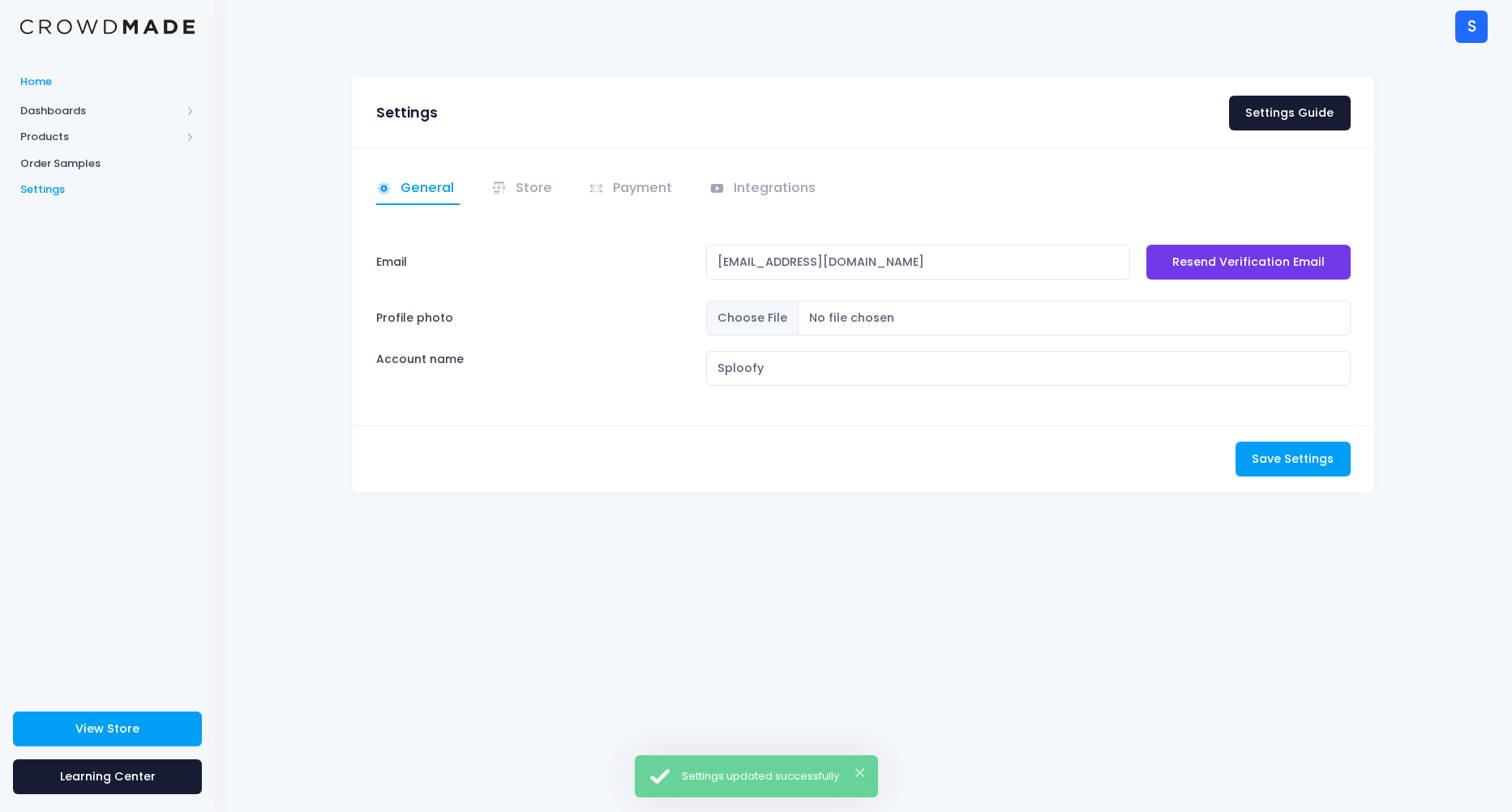
click at [82, 86] on span "Home" at bounding box center [107, 81] width 174 height 16
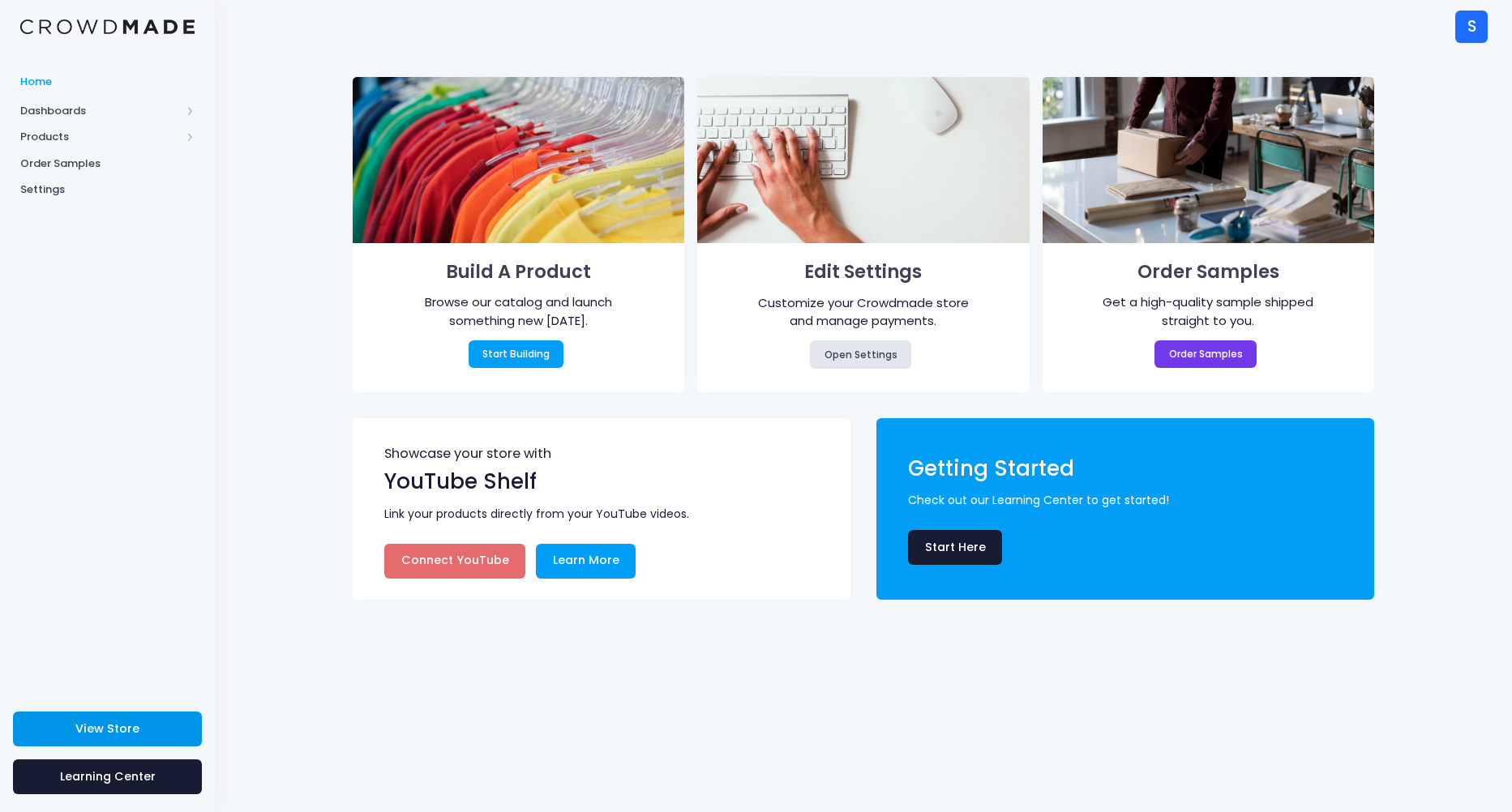
click at [137, 726] on span "View Store" at bounding box center [108, 728] width 64 height 16
